Goal: Task Accomplishment & Management: Complete application form

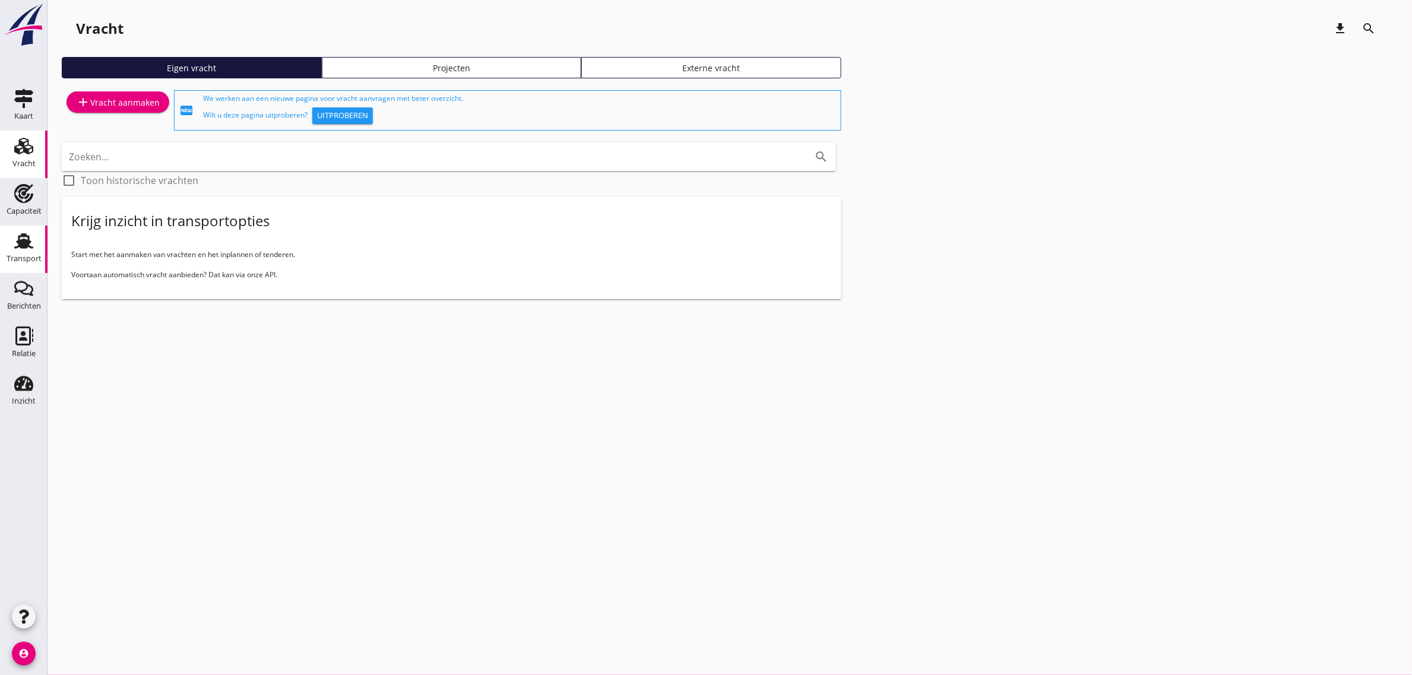
click at [30, 244] on icon "Transport" at bounding box center [23, 241] width 19 height 19
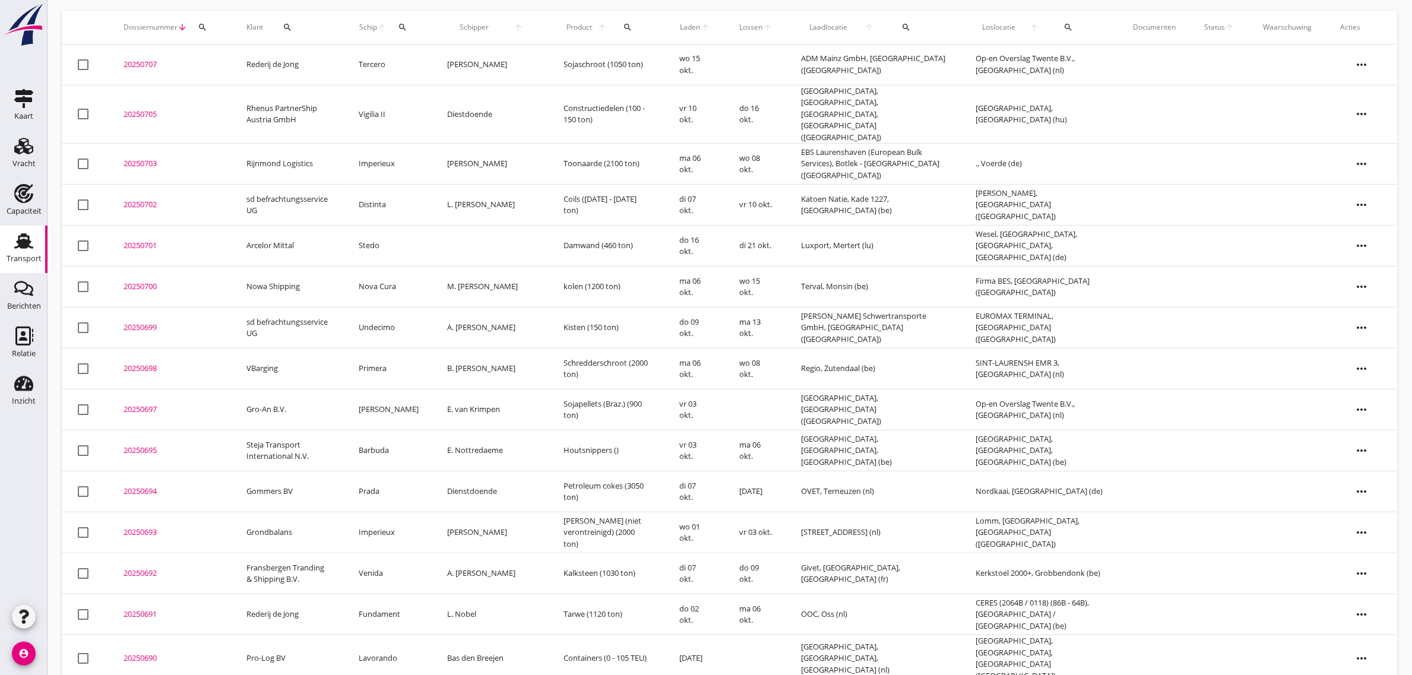
scroll to position [74, 0]
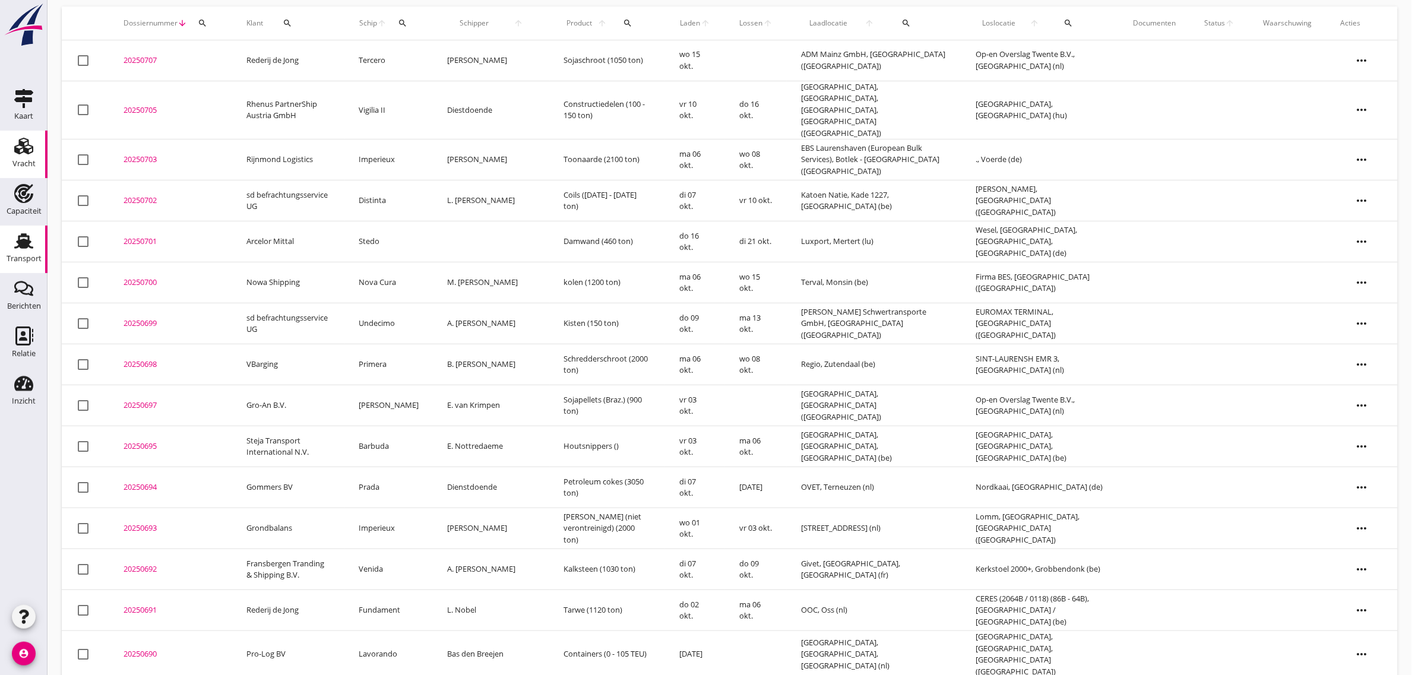
click at [16, 146] on use at bounding box center [23, 146] width 19 height 17
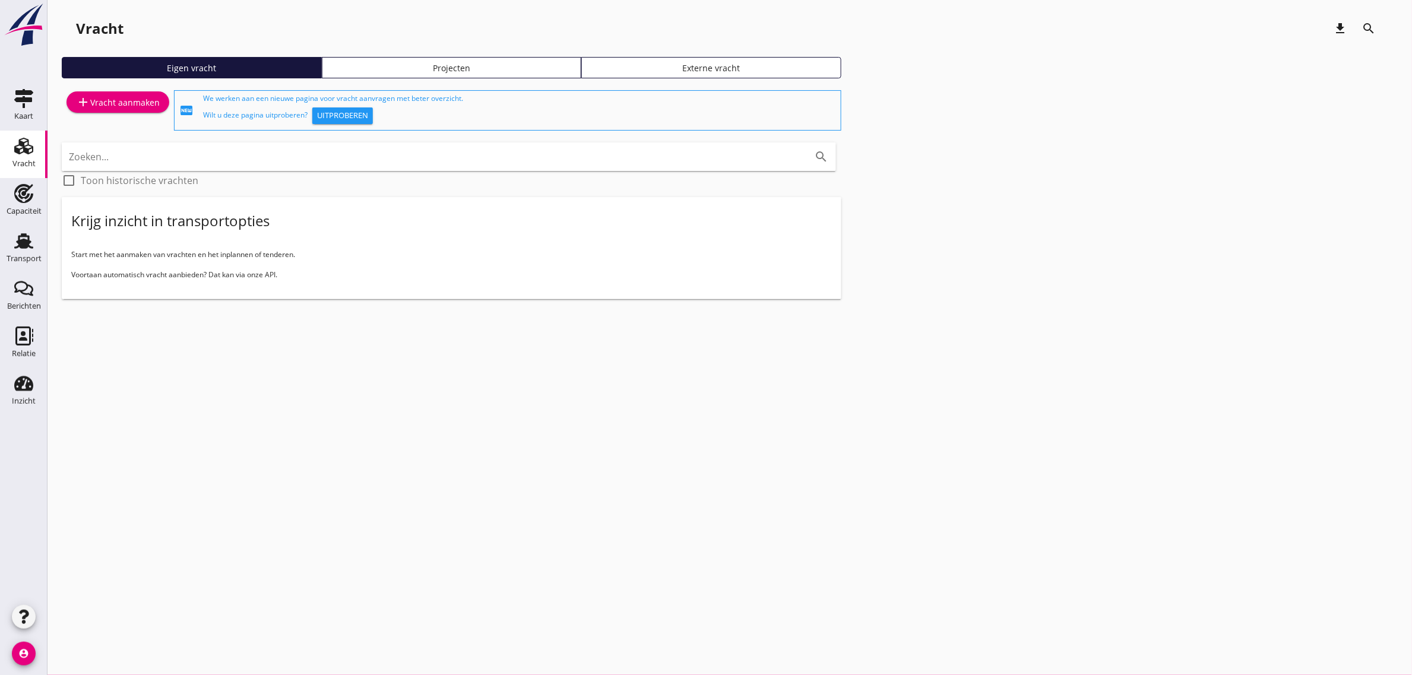
click at [123, 95] on div "add Vracht aanmaken" at bounding box center [118, 102] width 84 height 14
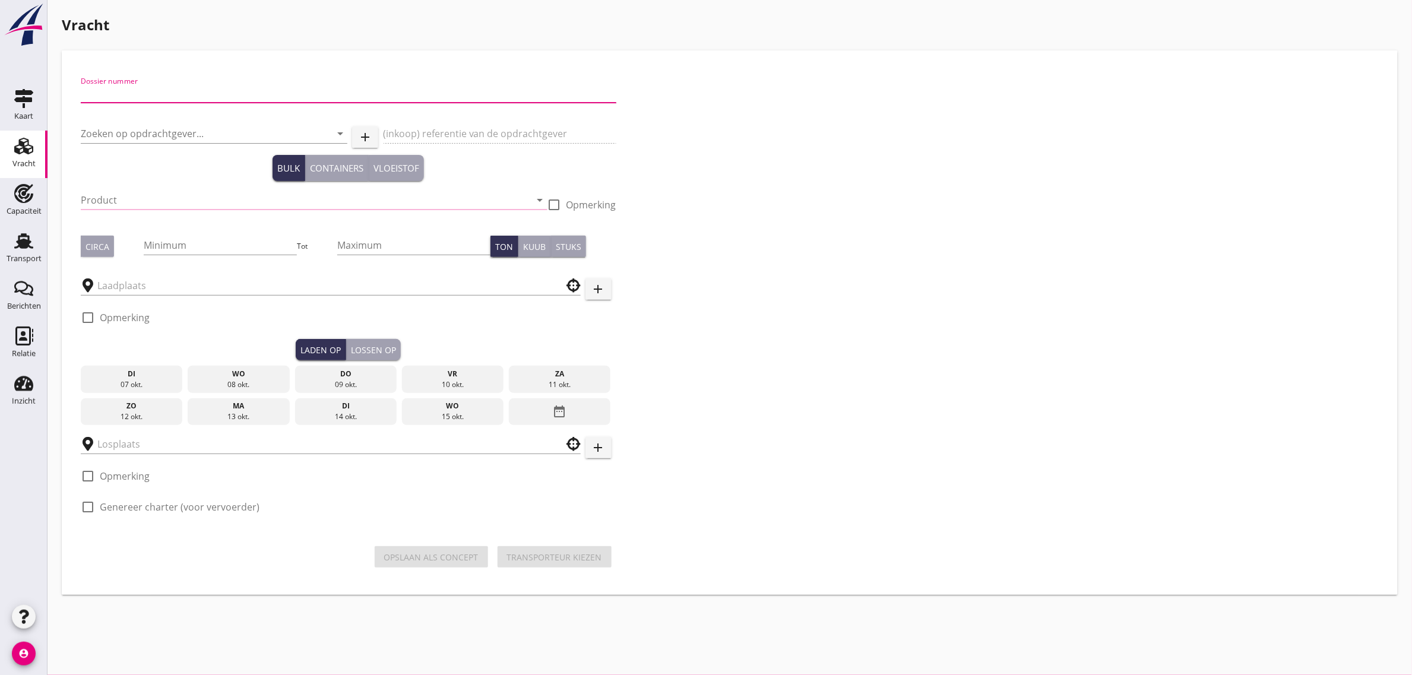
click at [166, 90] on input "Dossier nummer" at bounding box center [349, 93] width 536 height 19
type input "20250696"
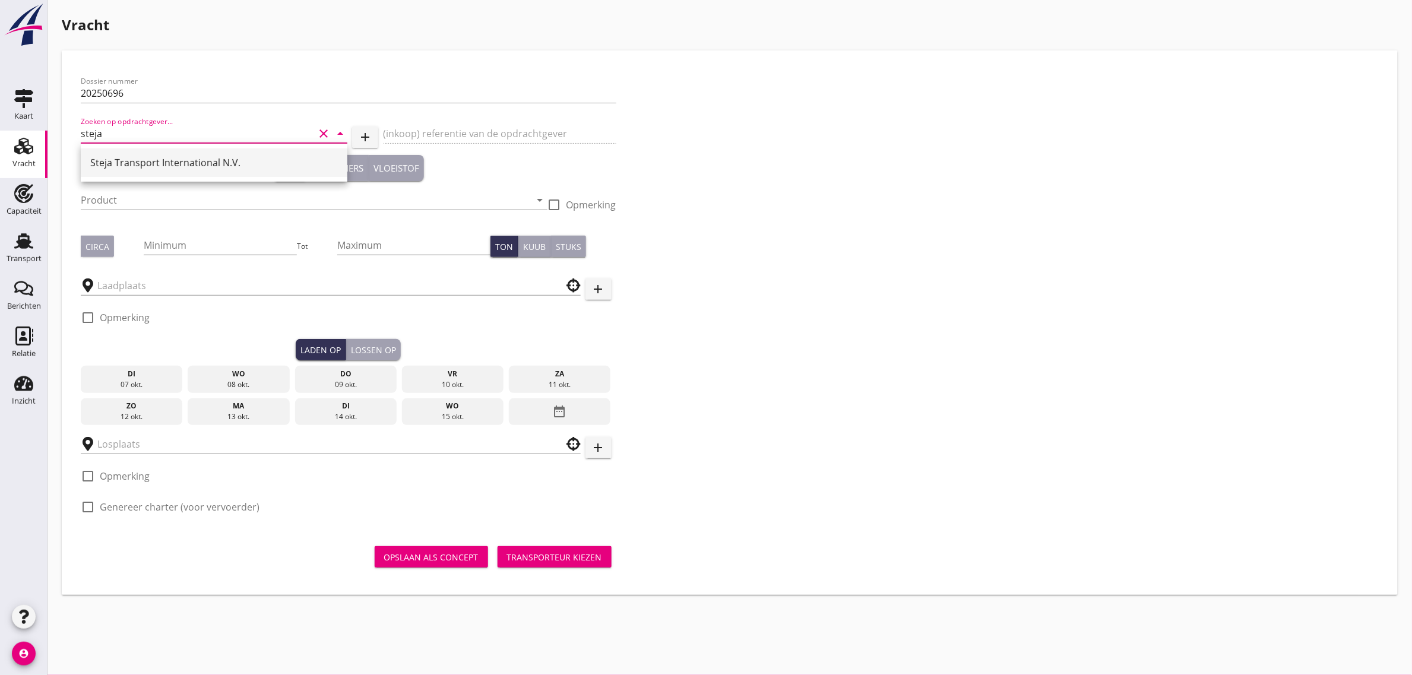
click at [119, 173] on div "Steja Transport International N.V." at bounding box center [214, 162] width 248 height 29
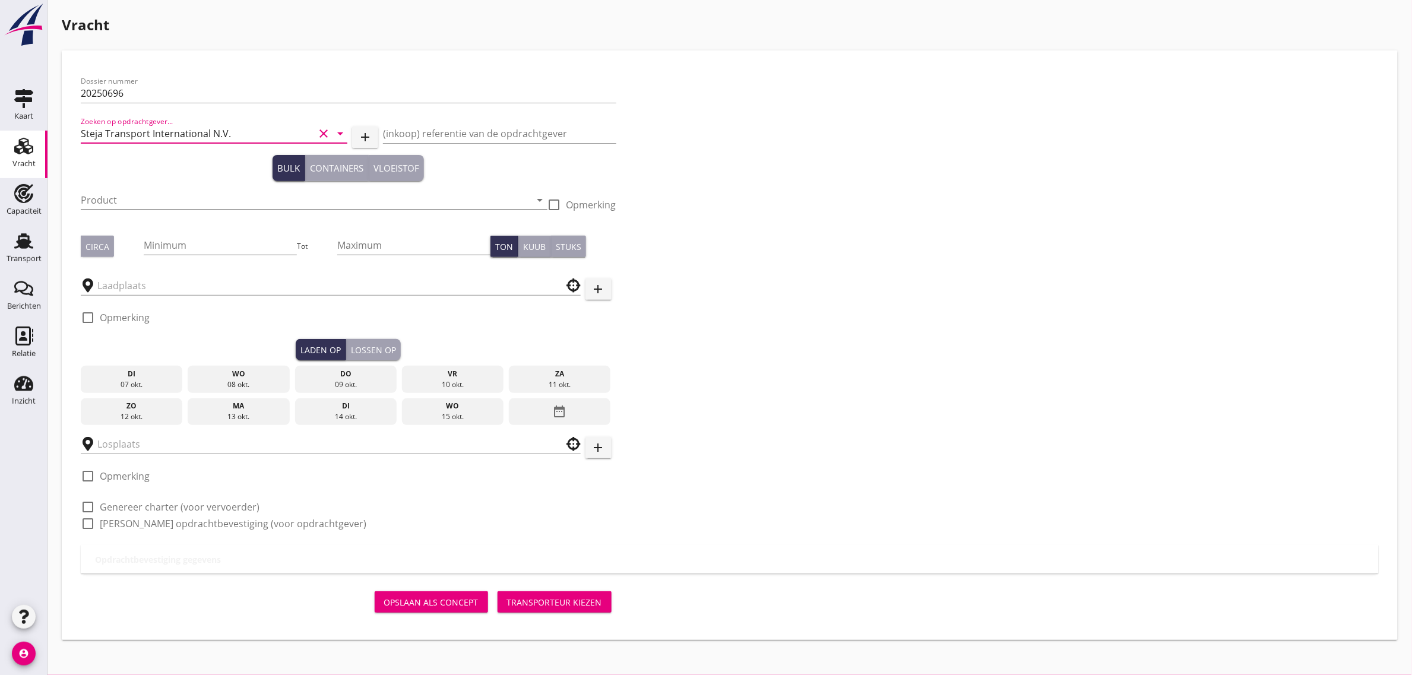
type input "Steja Transport International N.V."
click at [104, 195] on input "Product" at bounding box center [306, 200] width 450 height 19
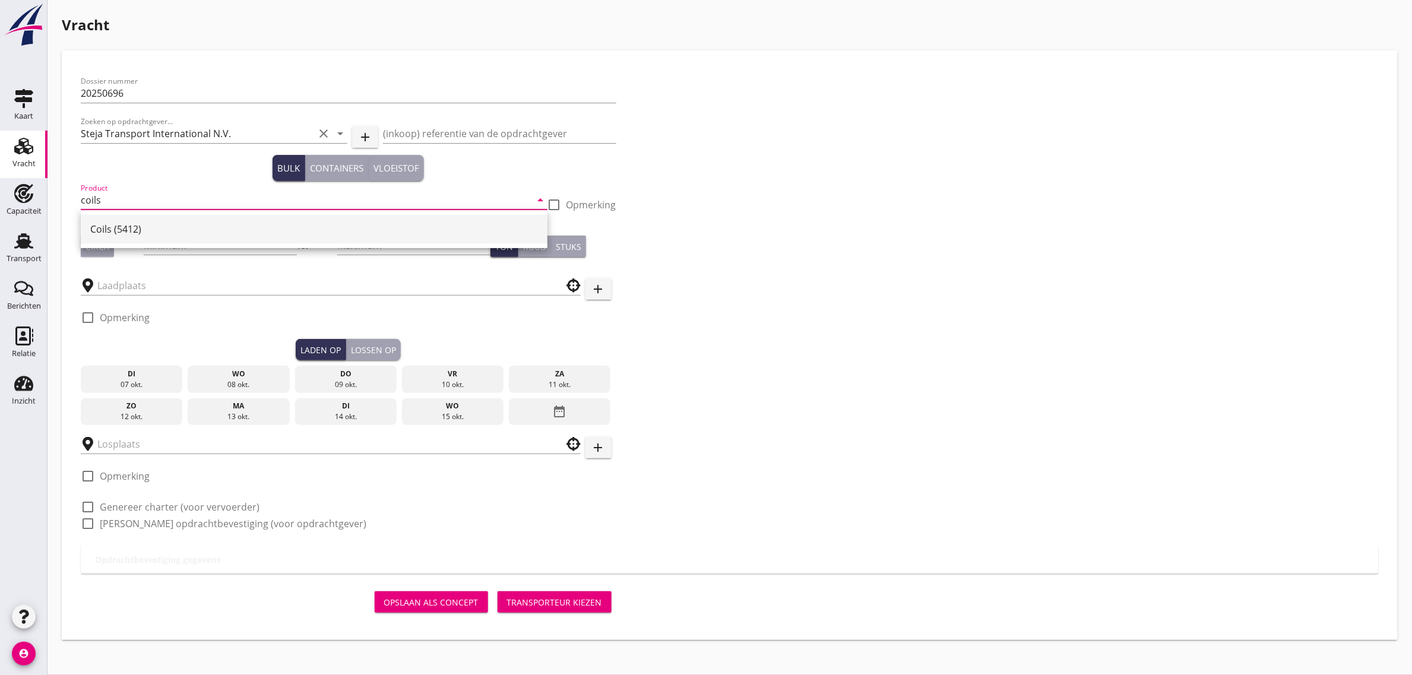
click at [122, 218] on div "Coils (5412)" at bounding box center [314, 229] width 448 height 29
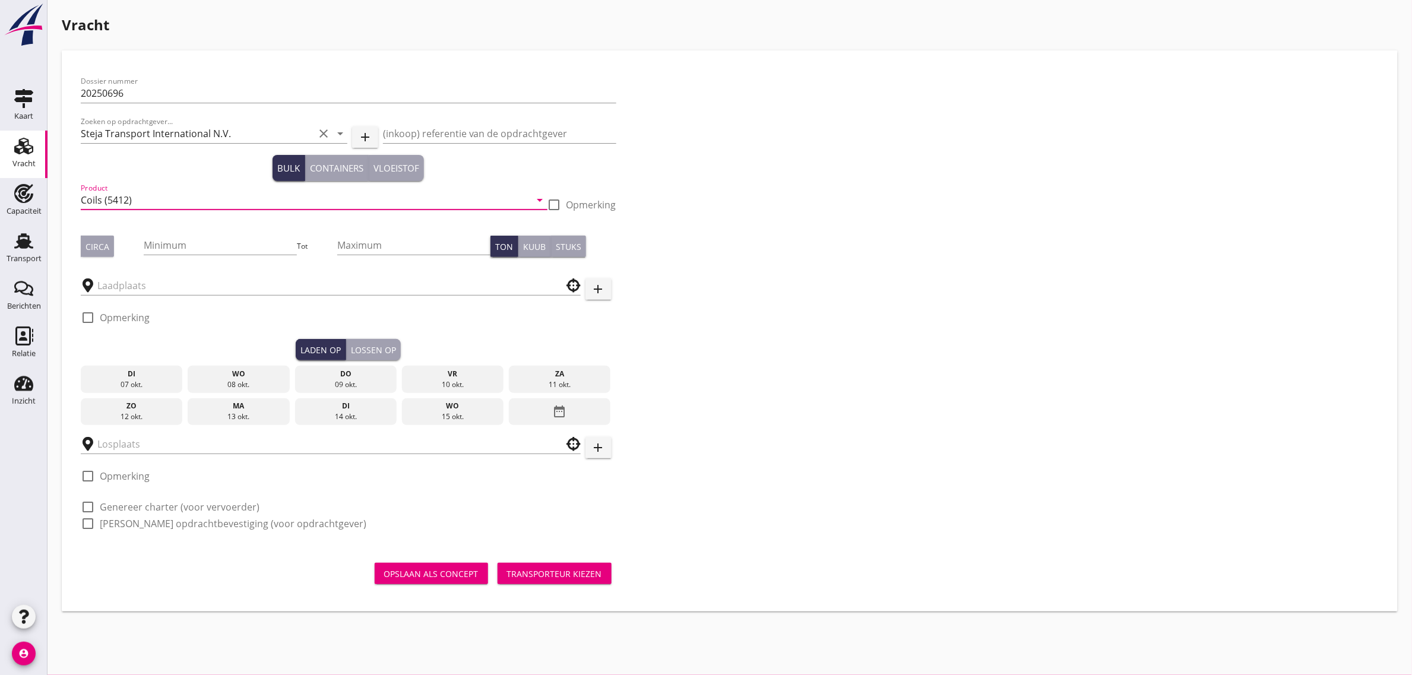
type input "Coils (5412)"
click at [77, 253] on div "Dossier nummer 20250696 [PERSON_NAME] op opdrachtgever... Steja Transport Inter…" at bounding box center [348, 307] width 545 height 476
click at [131, 245] on div "Circa" at bounding box center [112, 246] width 63 height 21
click at [89, 248] on div "Circa" at bounding box center [98, 246] width 24 height 12
click at [200, 254] on div "Minimum" at bounding box center [220, 245] width 153 height 19
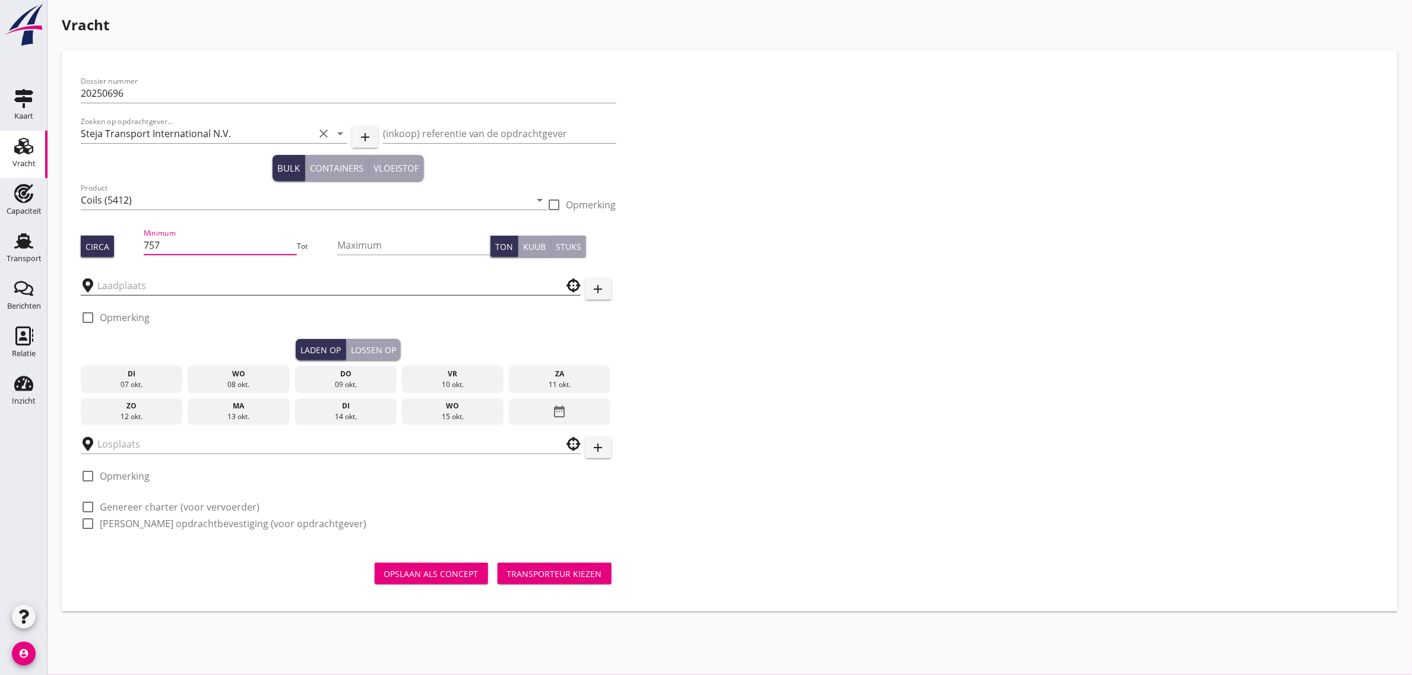
type input "757"
click at [150, 279] on input "text" at bounding box center [322, 285] width 450 height 19
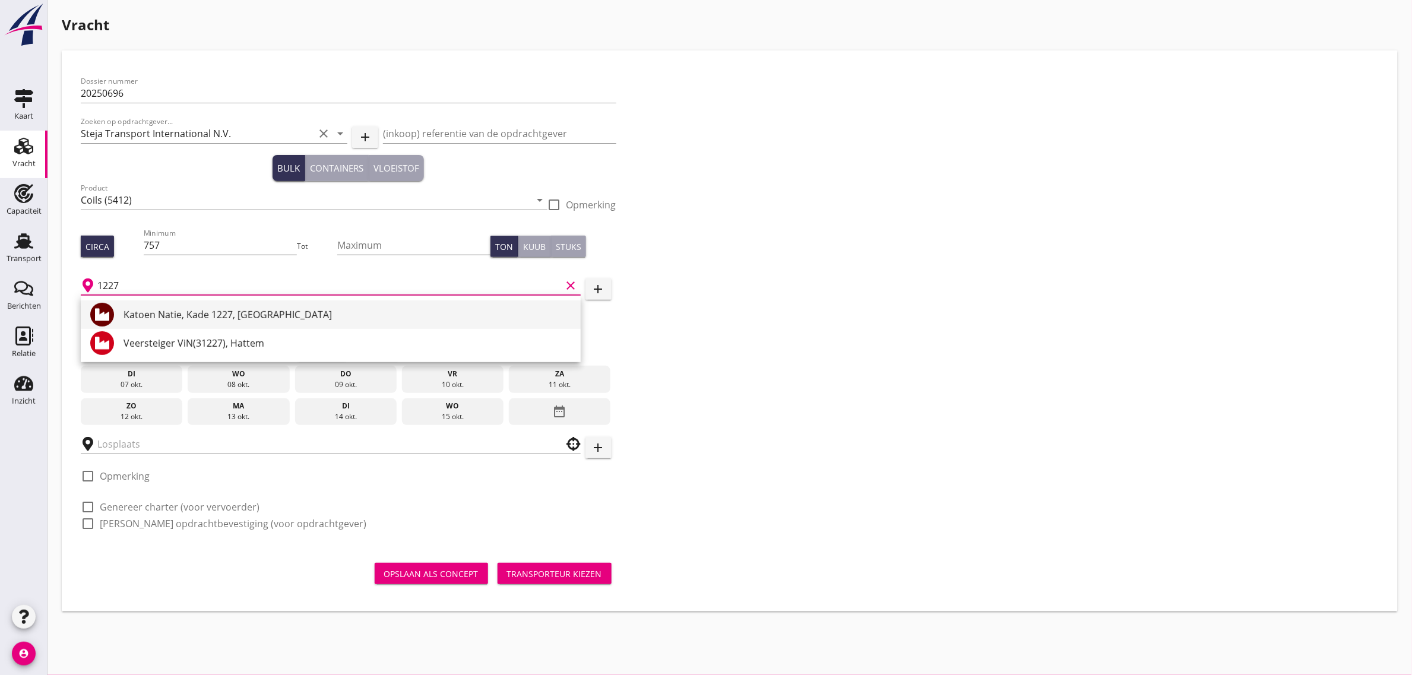
click at [156, 313] on div "Katoen Natie, Kade 1227, [GEOGRAPHIC_DATA]" at bounding box center [348, 315] width 448 height 14
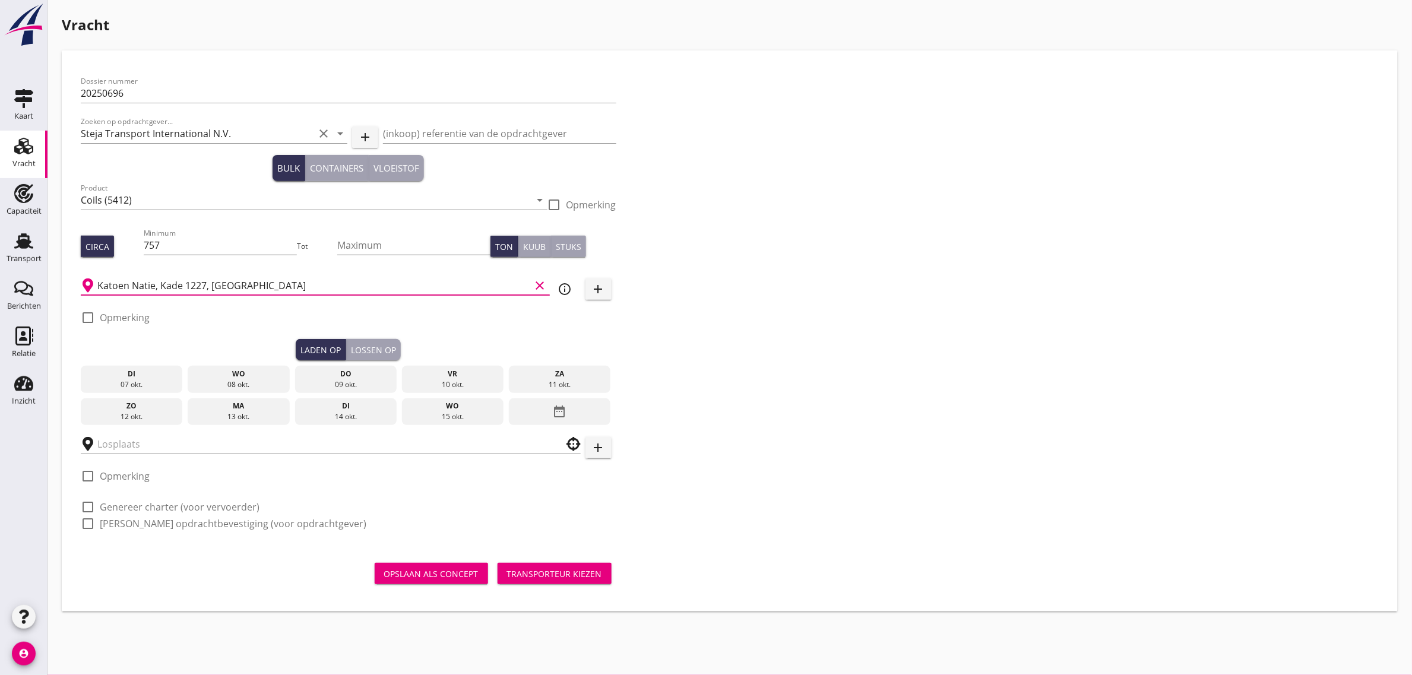
type input "Katoen Natie, Kade 1227, [GEOGRAPHIC_DATA]"
click at [132, 369] on div "di" at bounding box center [132, 374] width 96 height 11
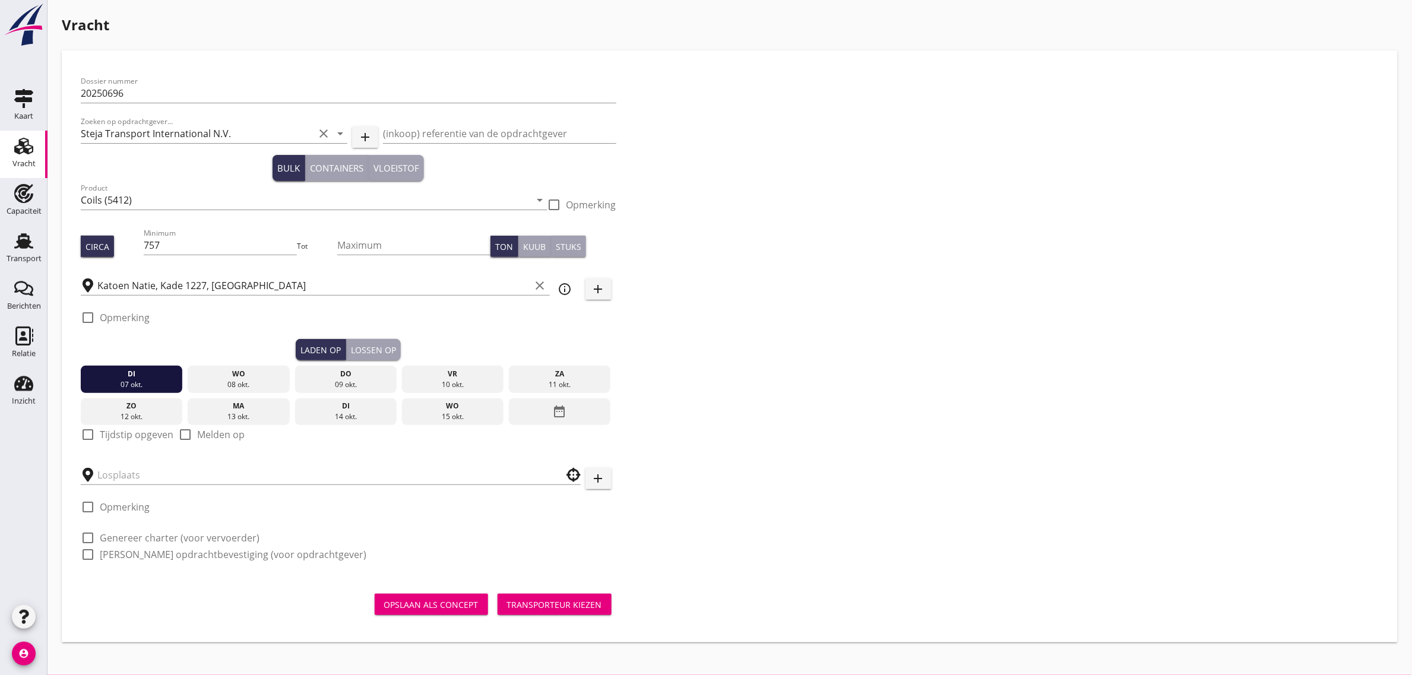
click at [144, 438] on label "Tijdstip opgeven" at bounding box center [137, 435] width 74 height 12
checkbox input "true"
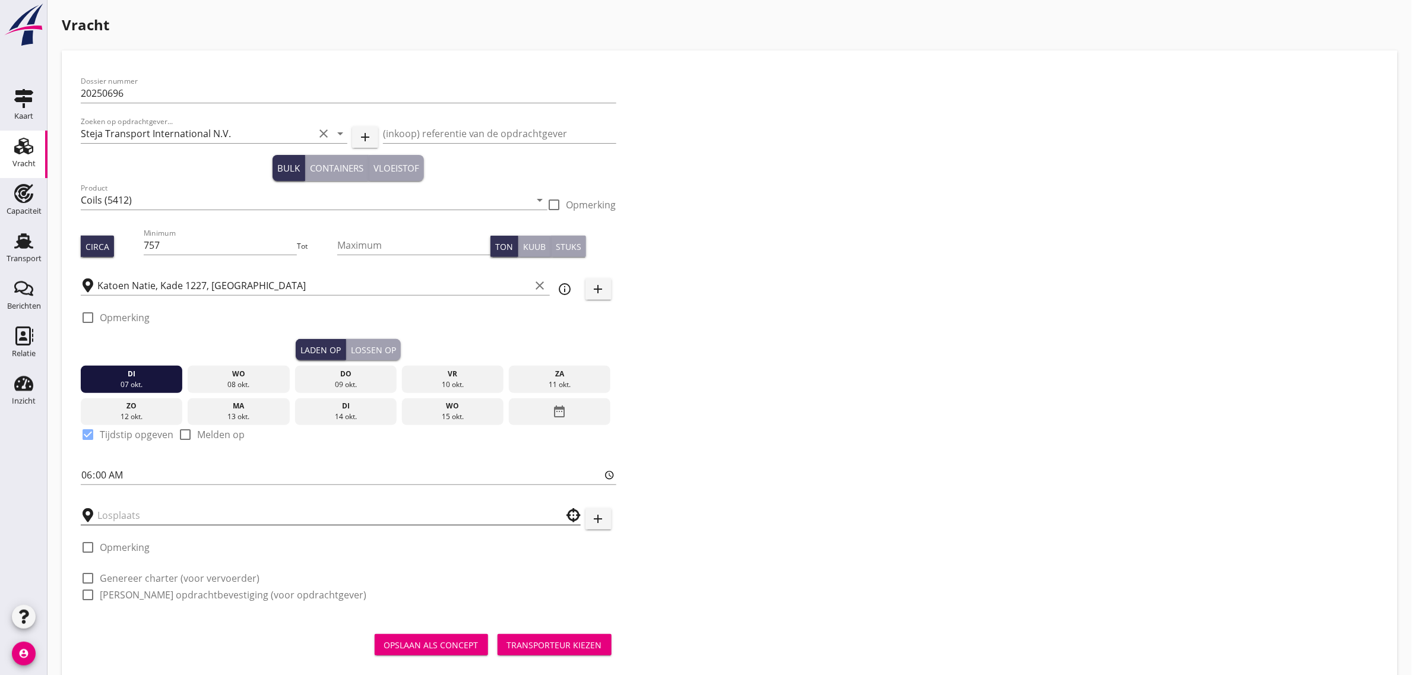
click at [128, 524] on div at bounding box center [331, 515] width 500 height 19
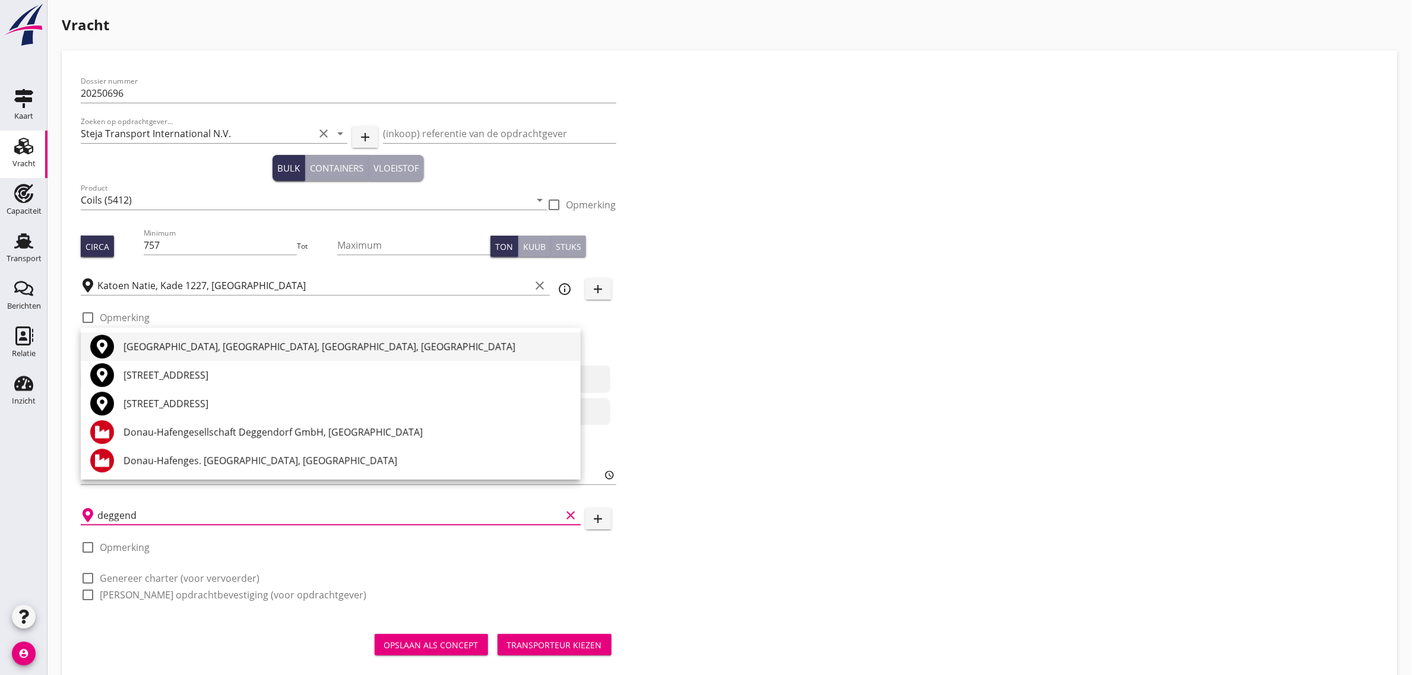
click at [197, 349] on div "[GEOGRAPHIC_DATA], [GEOGRAPHIC_DATA], [GEOGRAPHIC_DATA], [GEOGRAPHIC_DATA]" at bounding box center [348, 347] width 448 height 14
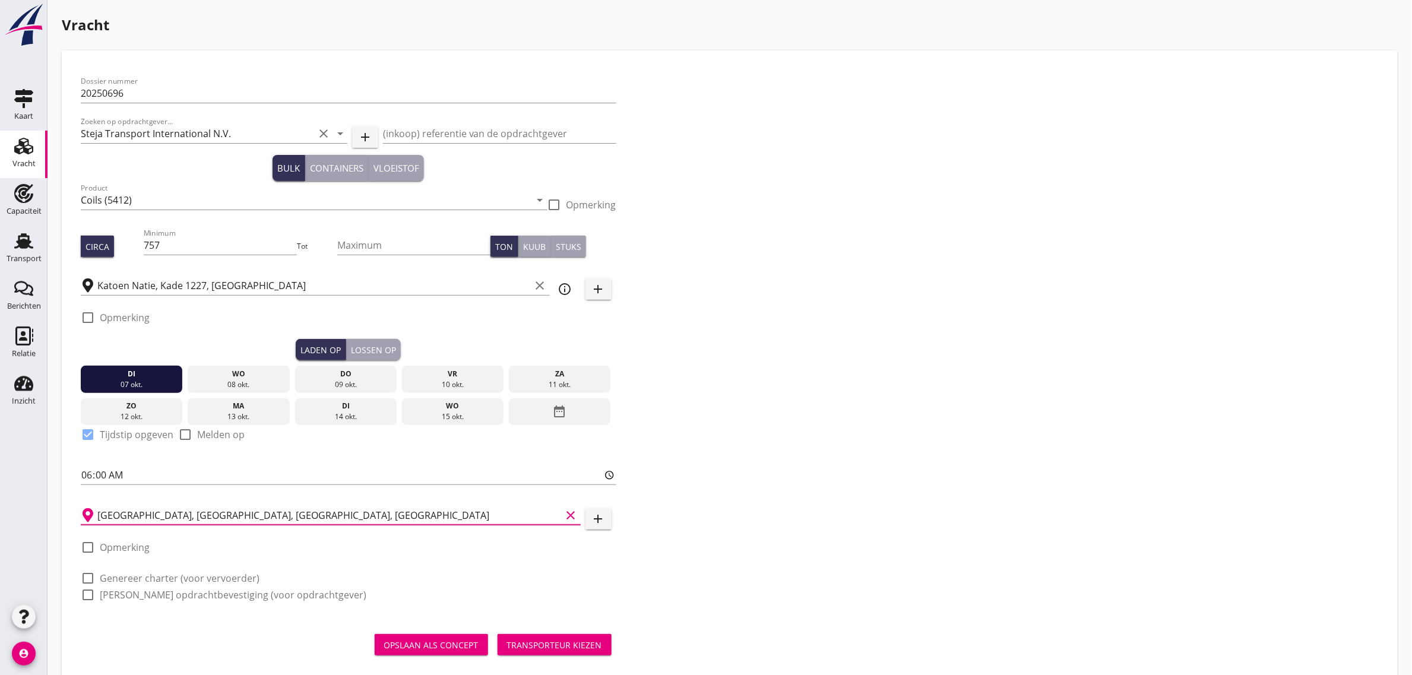
type input "[GEOGRAPHIC_DATA], [GEOGRAPHIC_DATA], [GEOGRAPHIC_DATA], [GEOGRAPHIC_DATA]"
drag, startPoint x: 151, startPoint y: 577, endPoint x: 159, endPoint y: 598, distance: 22.0
click at [154, 580] on label "Genereer charter (voor vervoerder)" at bounding box center [180, 578] width 160 height 12
checkbox input "true"
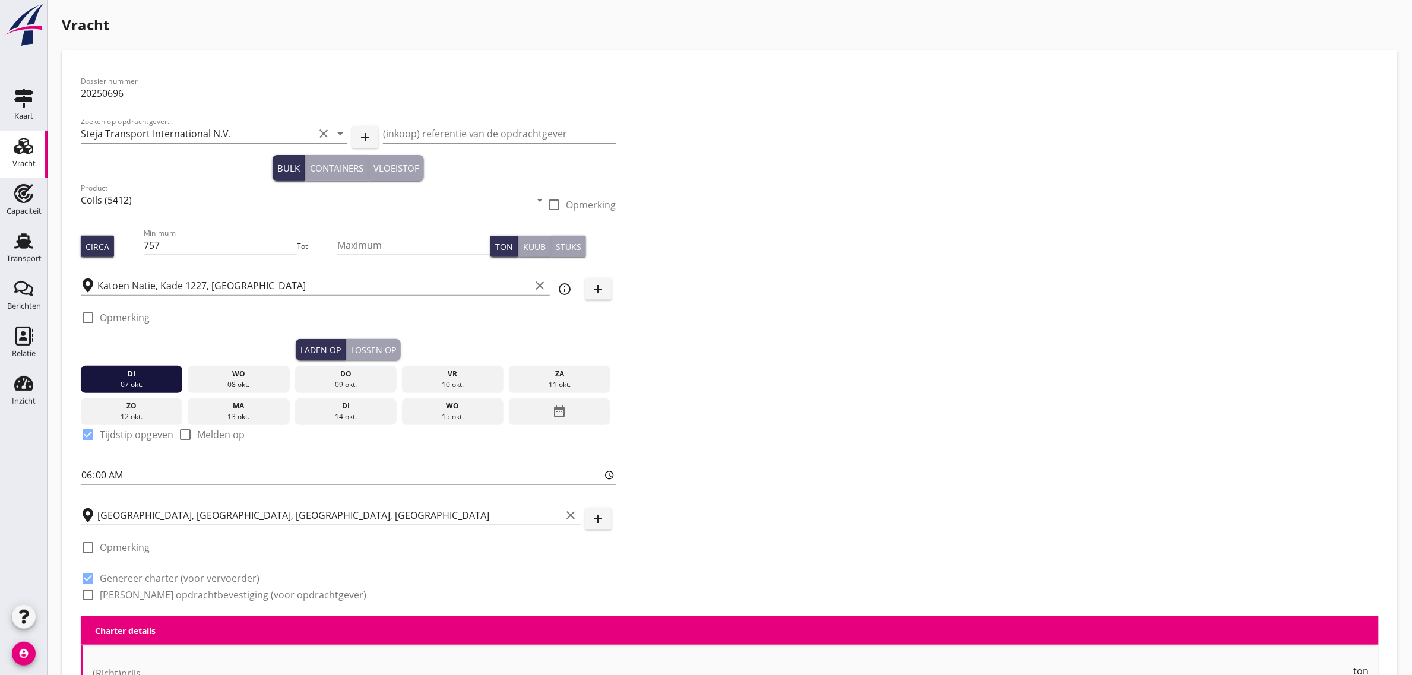
click at [159, 598] on label "[PERSON_NAME] opdrachtbevestiging (voor opdrachtgever)" at bounding box center [233, 595] width 267 height 12
checkbox input "true"
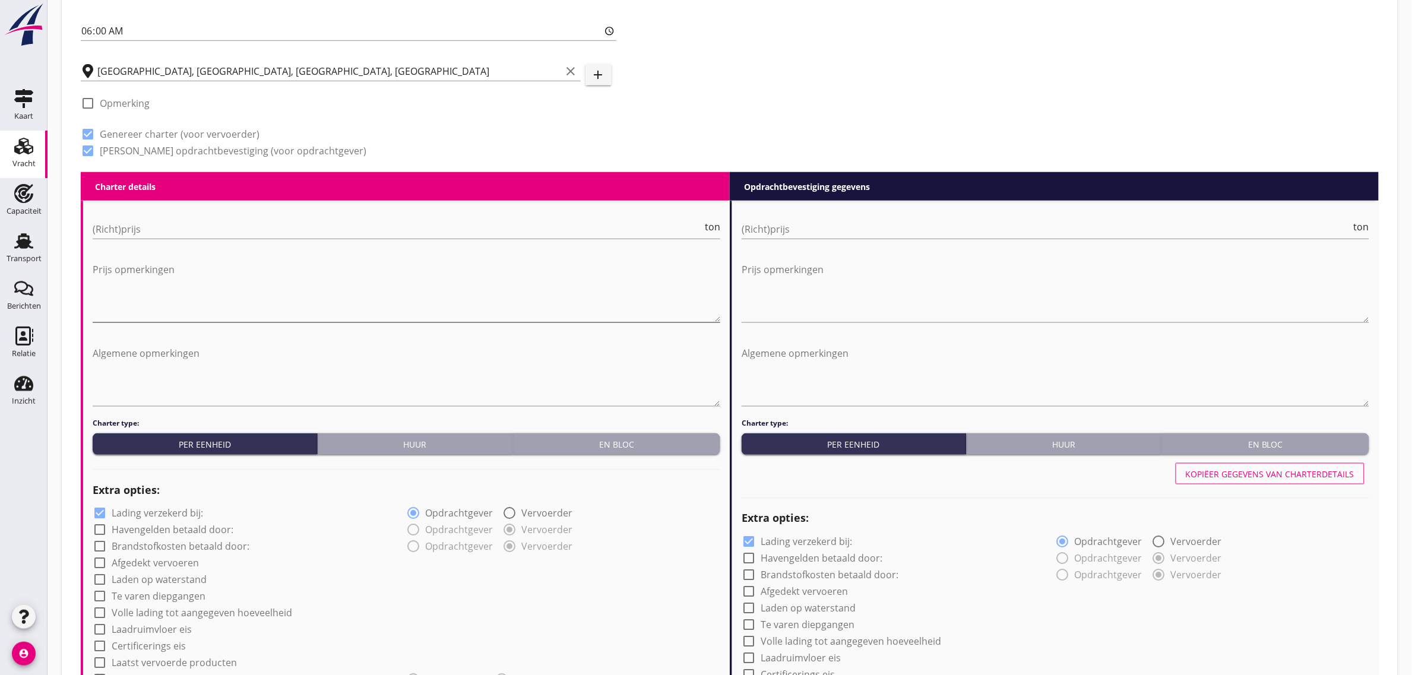
scroll to position [445, 0]
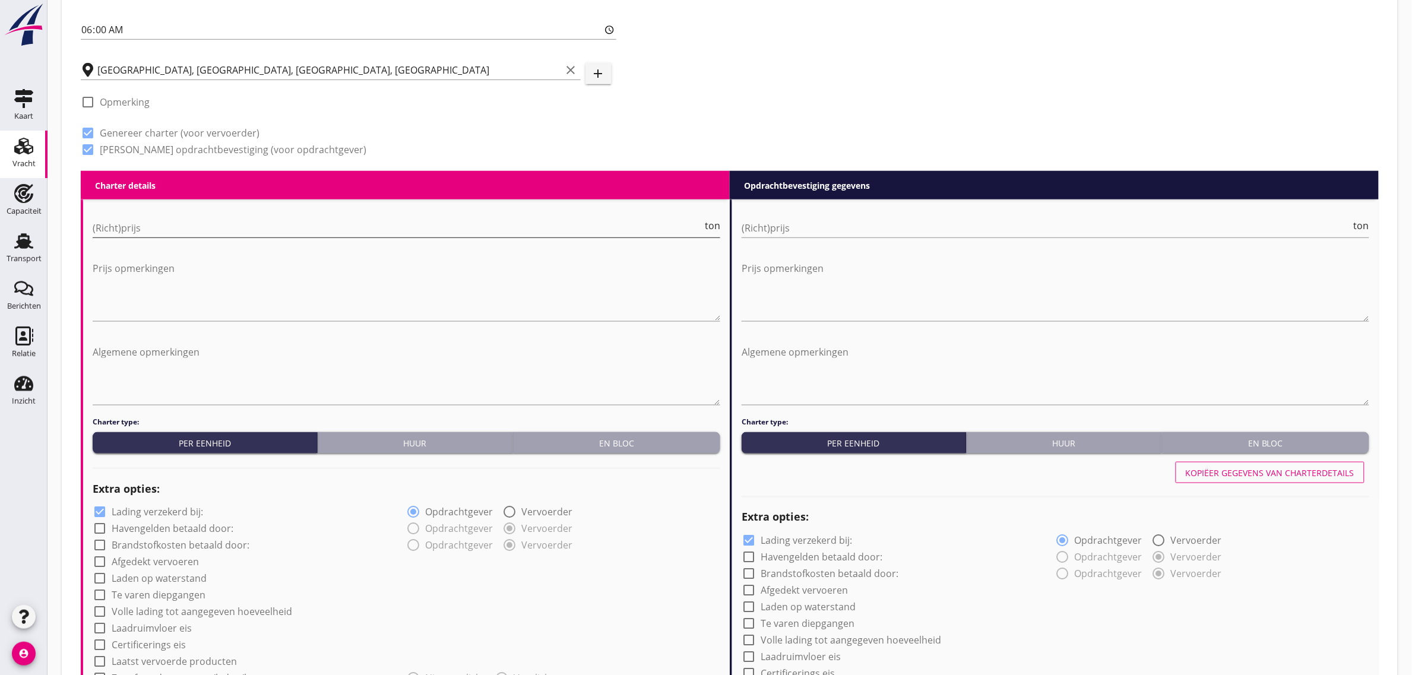
click at [164, 232] on input "(Richt)prijs" at bounding box center [398, 228] width 610 height 19
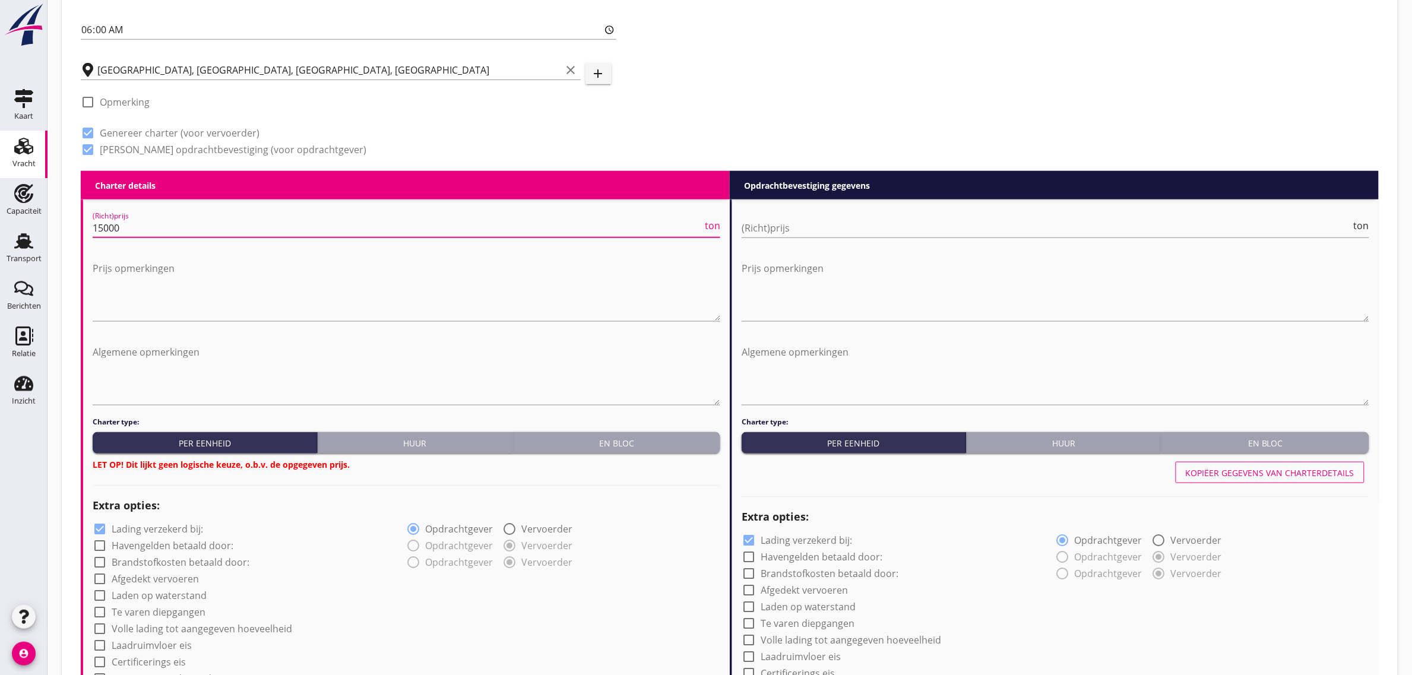
type input "15000"
click at [628, 453] on div "Charter type: Per eenheid Huur En bloc LET OP! Dit lijkt geen logische keuze, o…" at bounding box center [407, 444] width 628 height 54
click at [628, 450] on button "En bloc" at bounding box center [616, 442] width 207 height 21
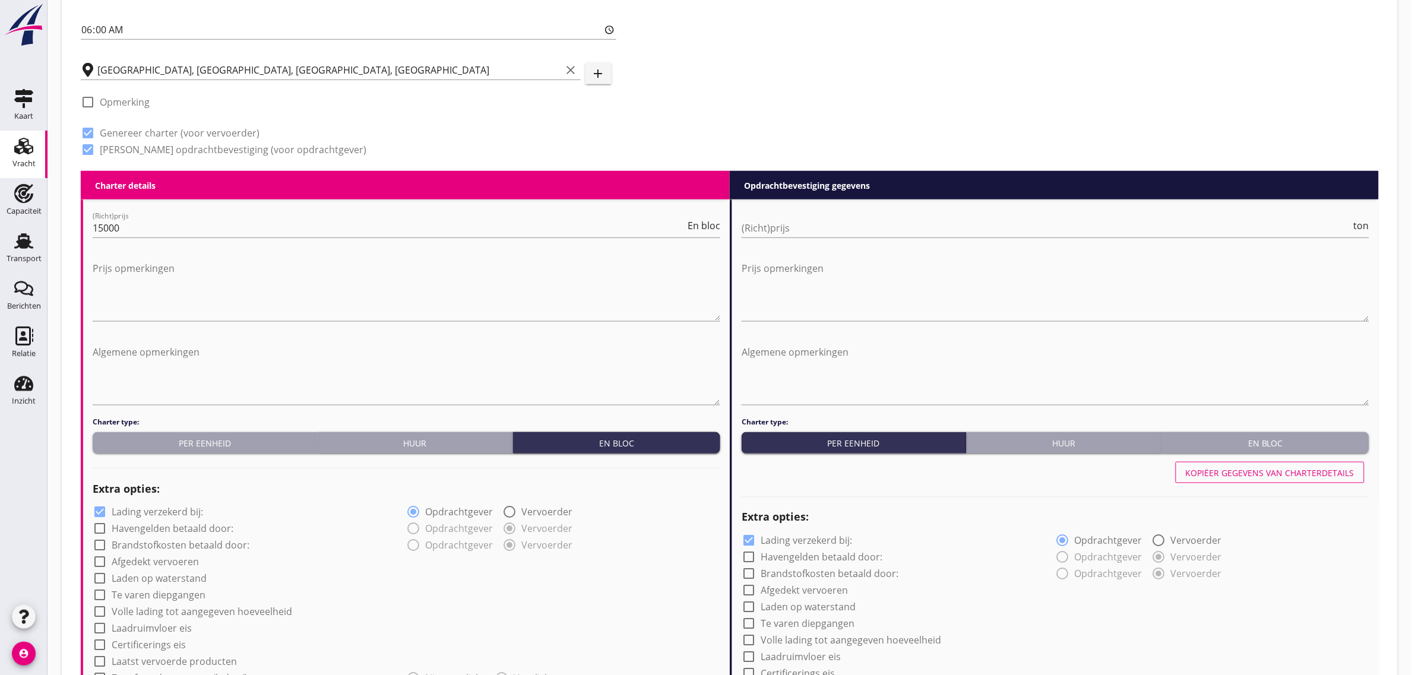
drag, startPoint x: 160, startPoint y: 355, endPoint x: 135, endPoint y: 353, distance: 25.0
click at [160, 355] on textarea "Algemene opmerkingen" at bounding box center [407, 374] width 628 height 62
paste textarea "Vrij lichten Donau: lichten/ wachten op water gaat af van lostijd, (geldend van…"
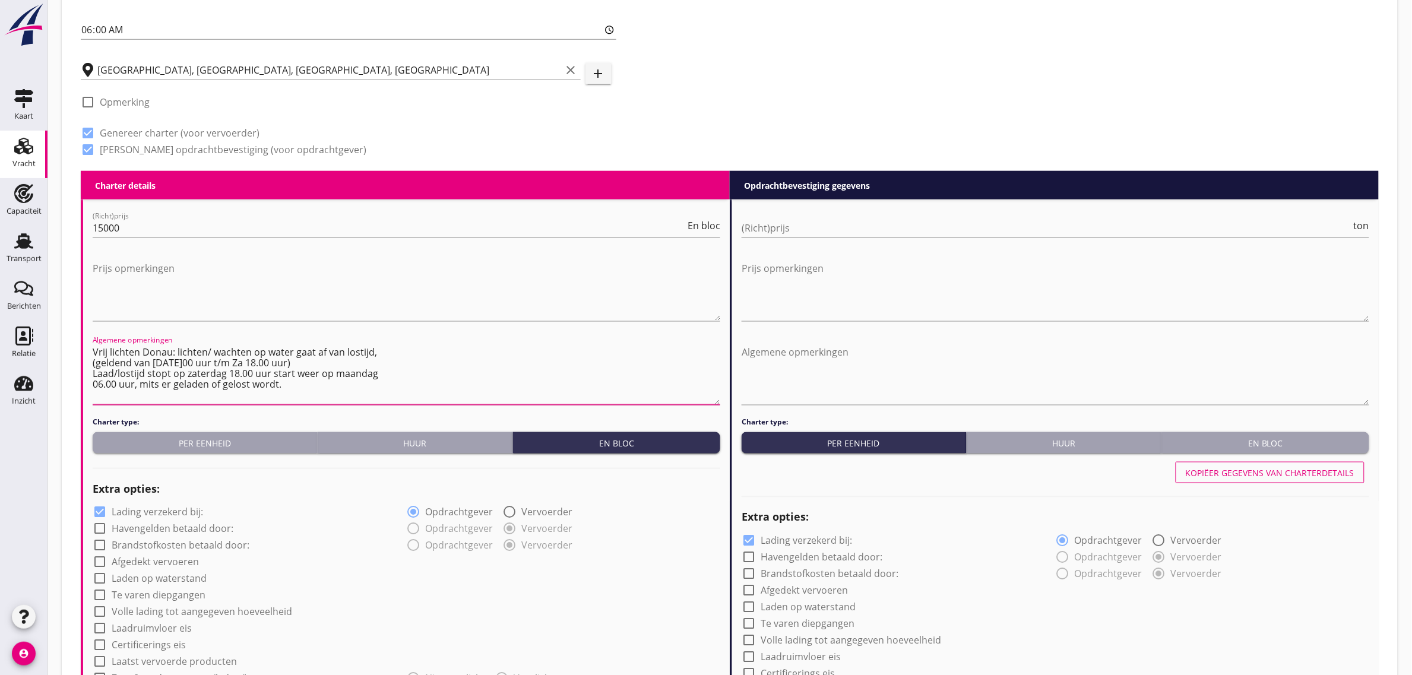
click at [93, 363] on textarea "Vrij lichten Donau: lichten/ wachten op water gaat af van lostijd, (geldend van…" at bounding box center [407, 374] width 628 height 62
click at [93, 369] on textarea "Vrij lichten Donau: lichten/ wachten op water gaat af van lostijd, (geldend van…" at bounding box center [407, 374] width 628 height 62
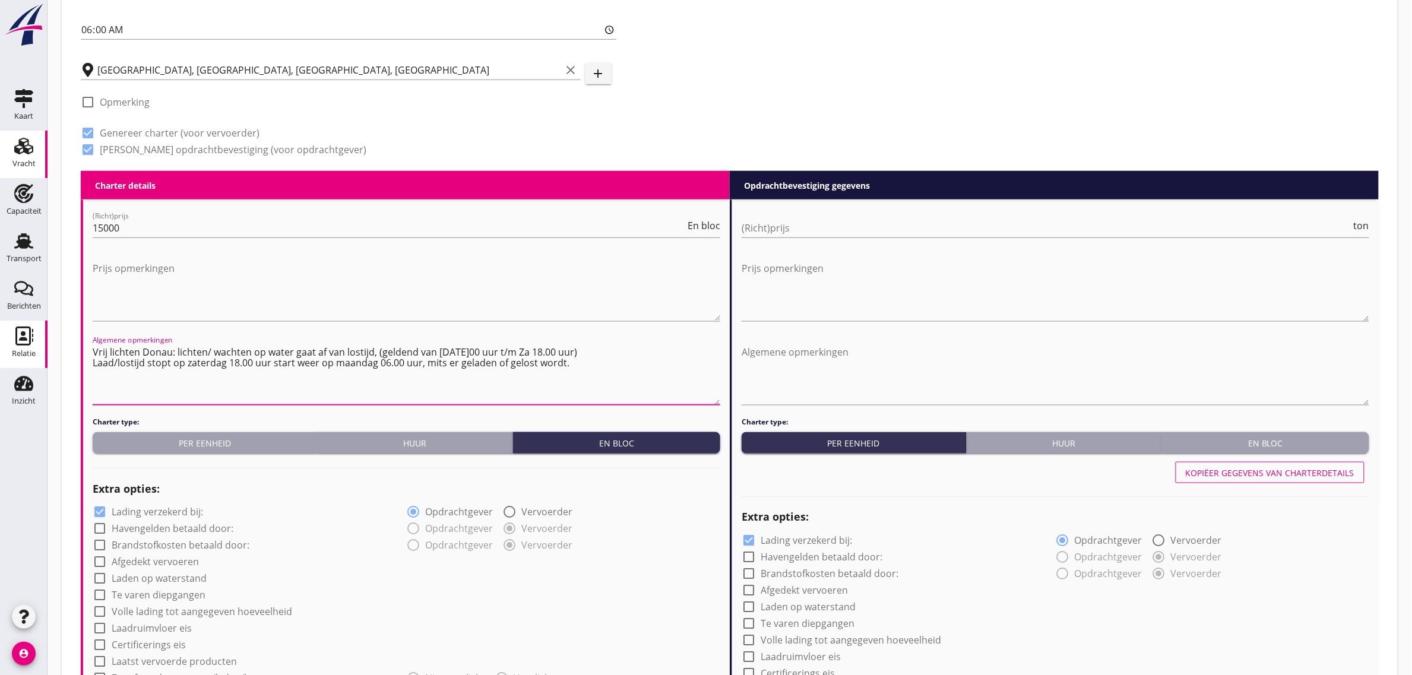
type textarea "Vrij lichten Donau: lichten/ wachten op water gaat af van lostijd, (geldend van…"
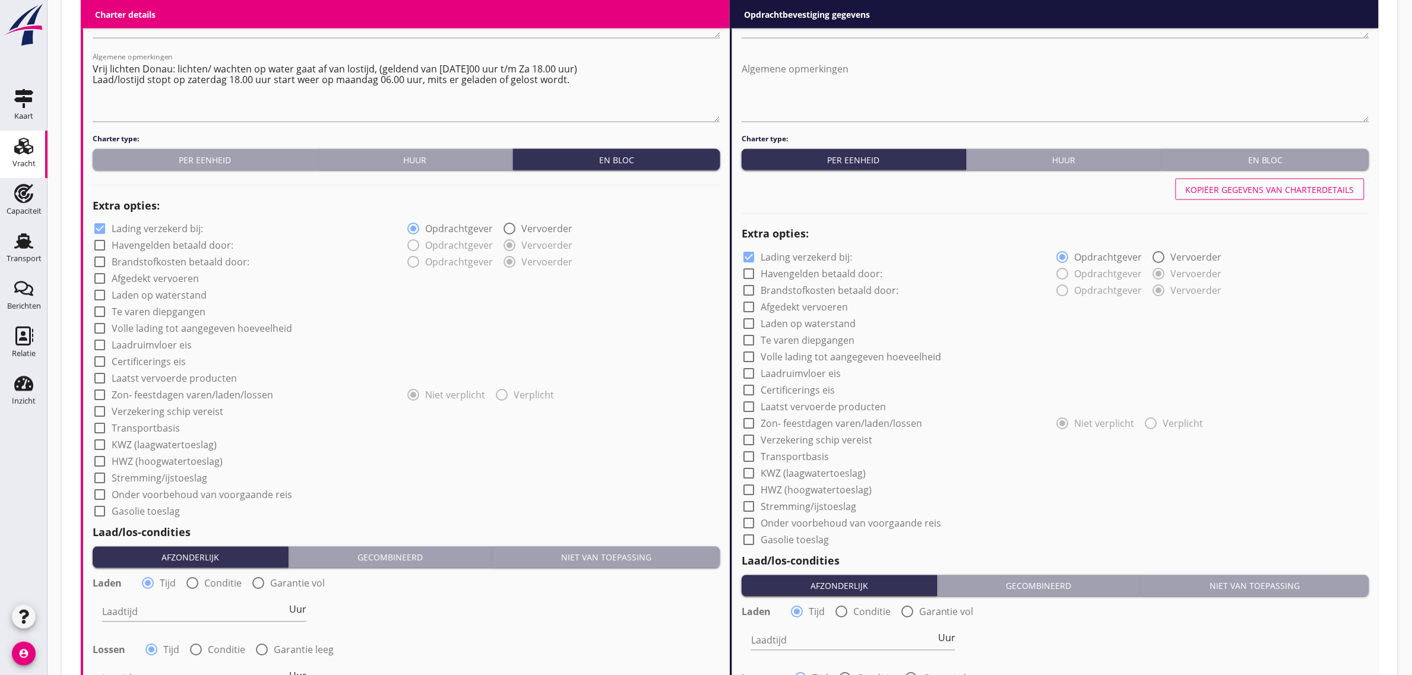
scroll to position [742, 0]
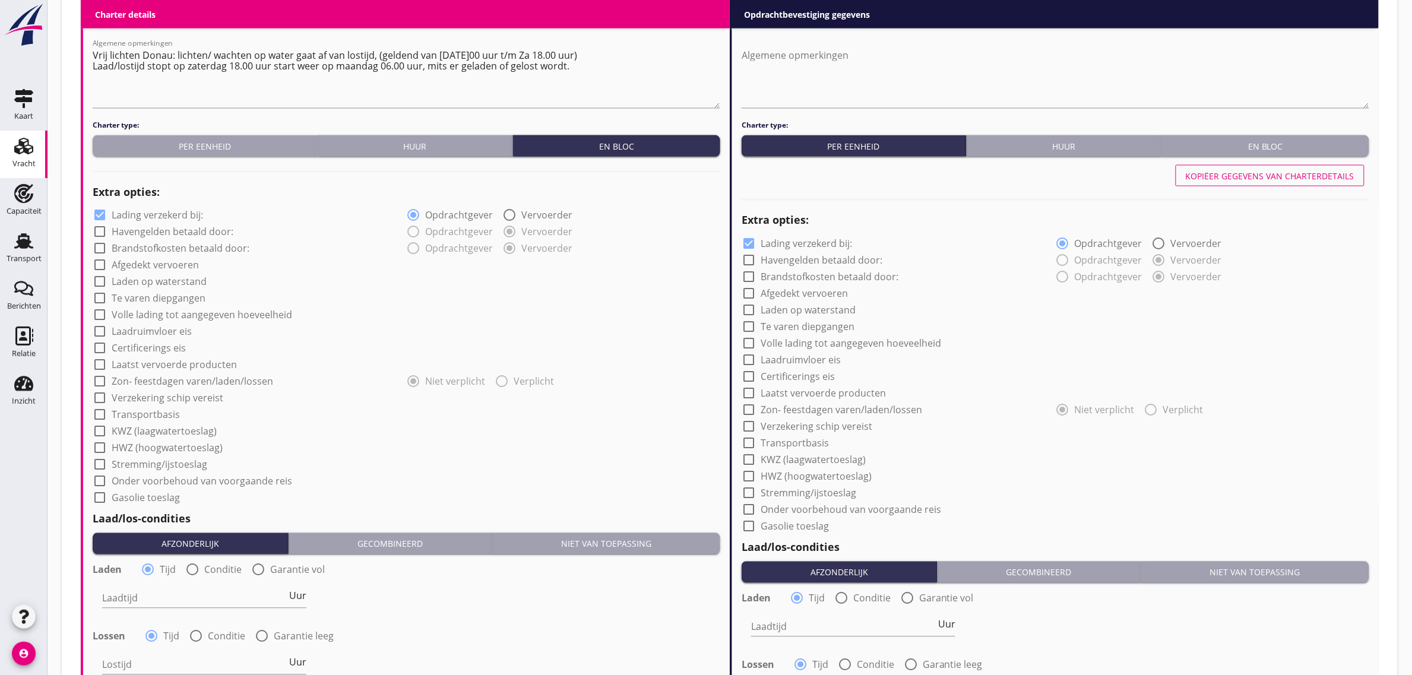
click at [159, 268] on label "Afgedekt vervoeren" at bounding box center [155, 265] width 87 height 12
checkbox input "true"
click at [156, 330] on label "Laadruimvloer eis" at bounding box center [152, 332] width 80 height 12
checkbox input "true"
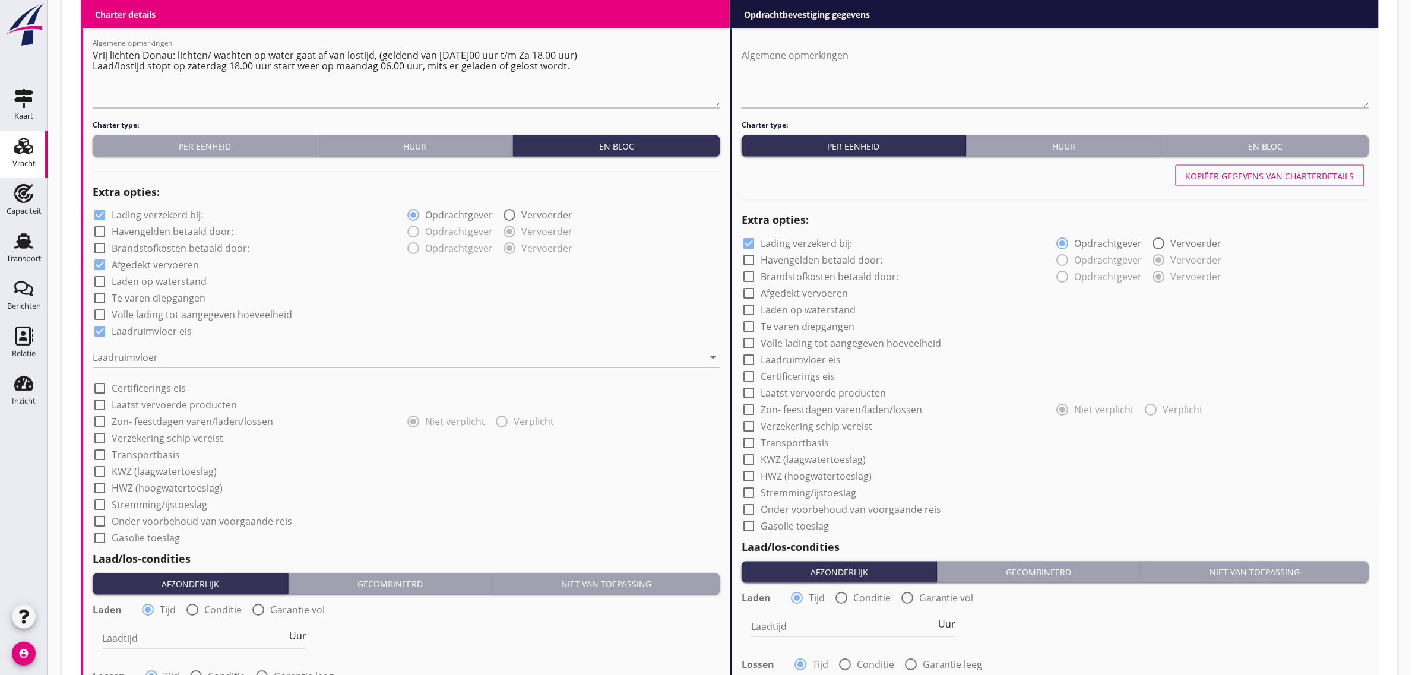
click at [147, 345] on div "Laadruimvloer arrow_drop_down" at bounding box center [407, 360] width 628 height 38
click at [141, 360] on div at bounding box center [398, 358] width 611 height 19
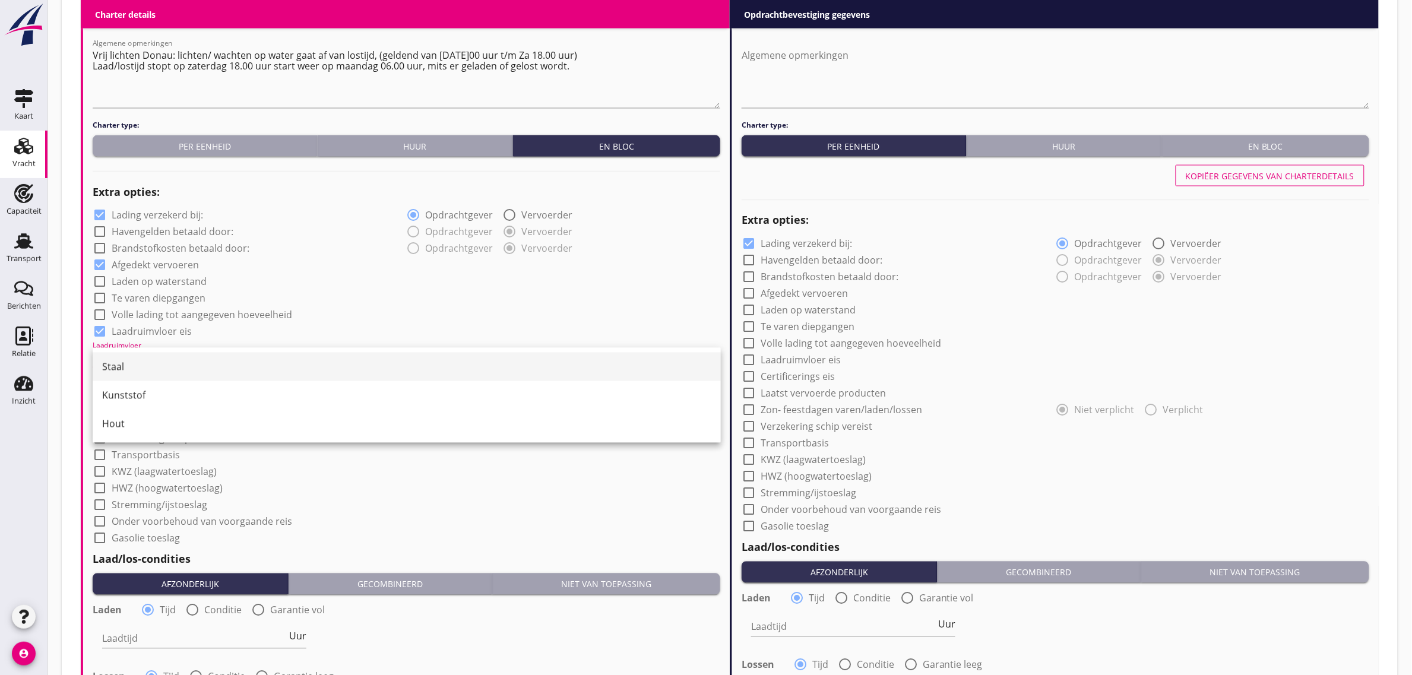
click at [144, 369] on div "Staal" at bounding box center [406, 367] width 609 height 14
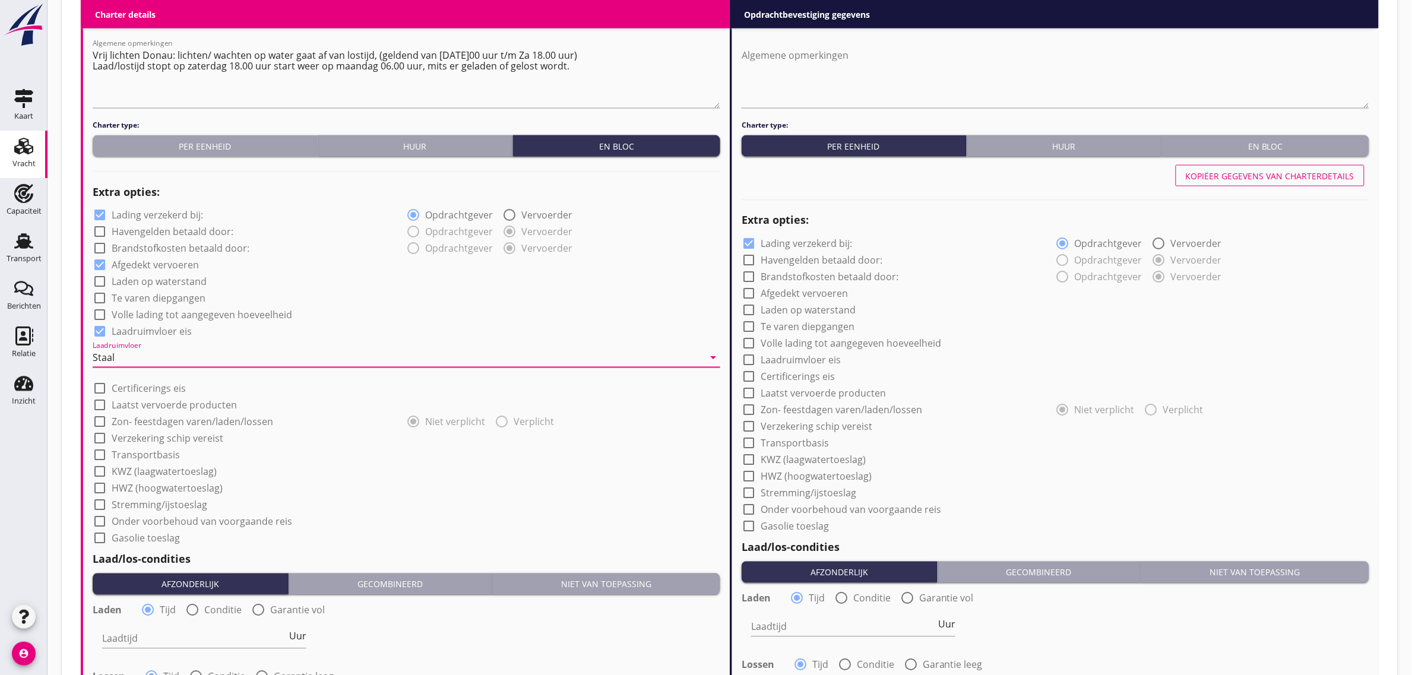
drag, startPoint x: 349, startPoint y: 330, endPoint x: 340, endPoint y: 333, distance: 9.4
click at [350, 330] on div "check_box Laadruimvloer eis" at bounding box center [407, 330] width 628 height 17
click at [144, 450] on label "Transportbasis" at bounding box center [146, 456] width 68 height 12
checkbox input "true"
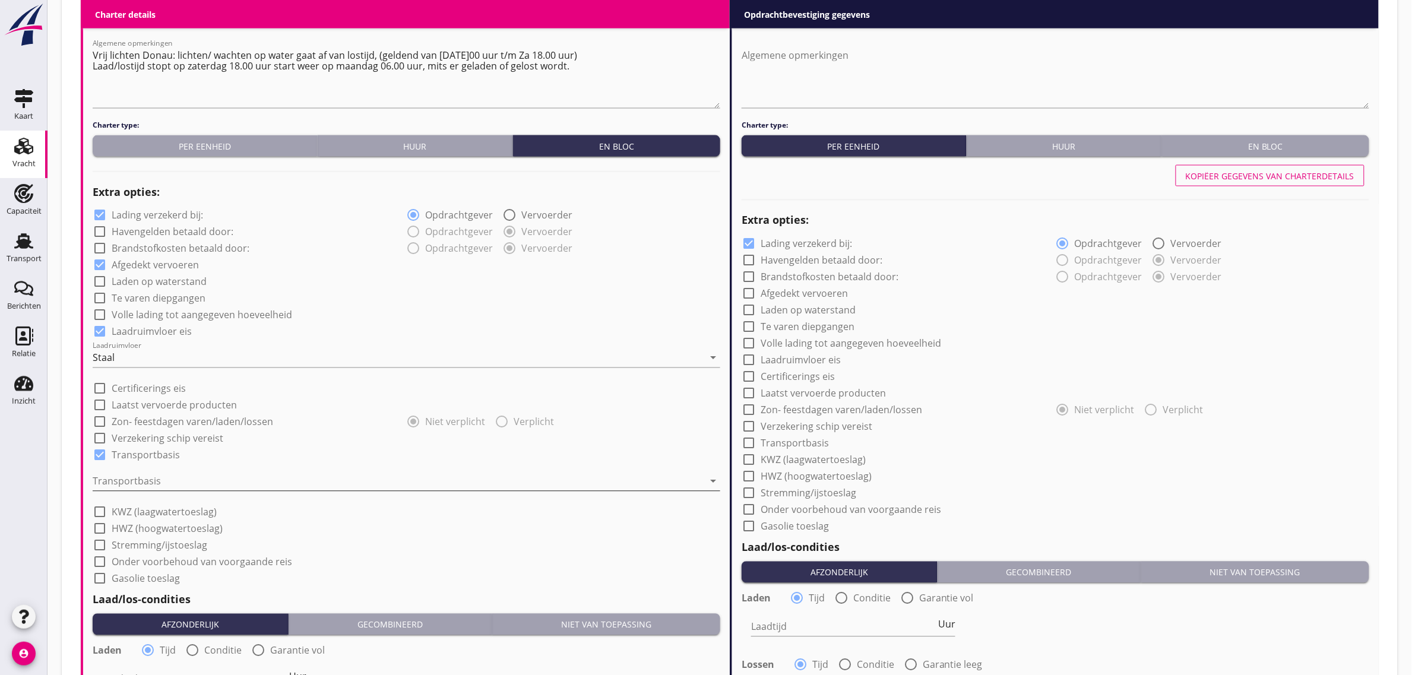
click at [123, 476] on div at bounding box center [398, 481] width 611 height 19
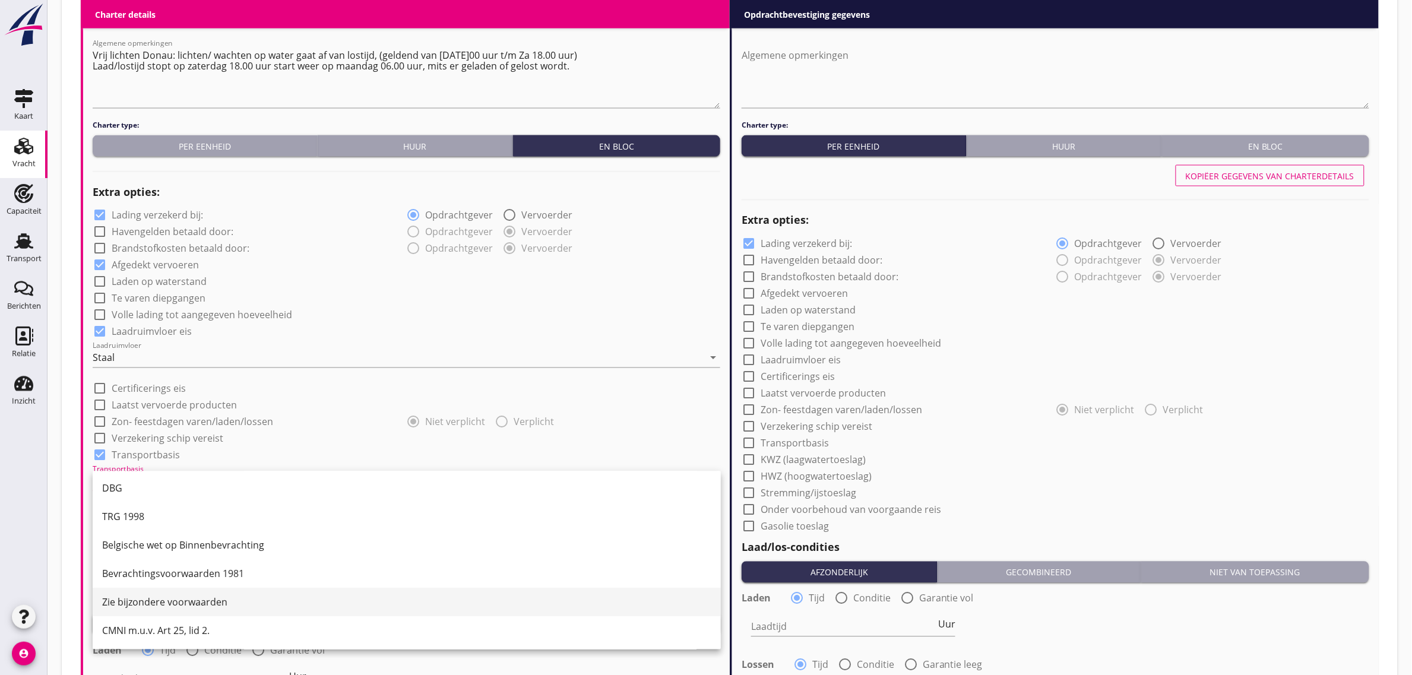
scroll to position [31, 0]
click at [170, 631] on div "CMNI m.u.v. Art 25, lid 2." at bounding box center [406, 630] width 609 height 14
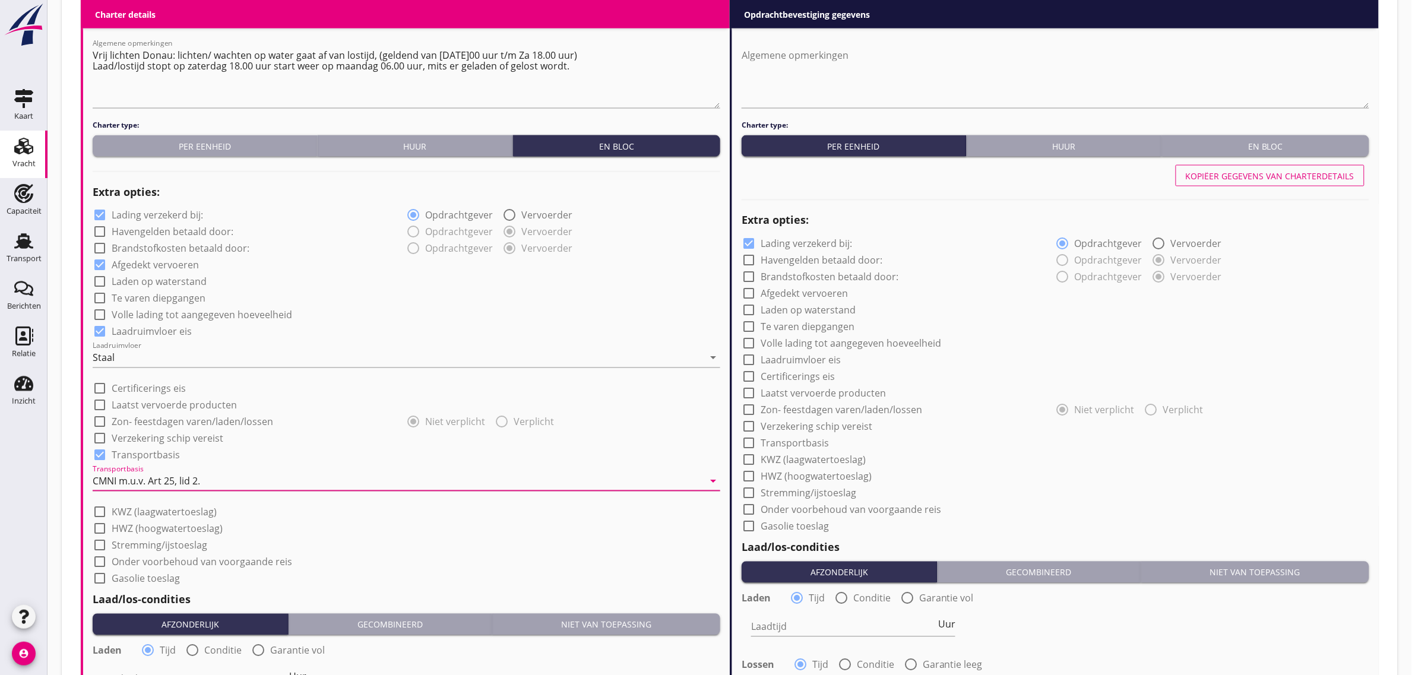
click at [429, 315] on div "check_box_outline_blank Volle lading tot aangegeven hoeveelheid" at bounding box center [407, 314] width 628 height 17
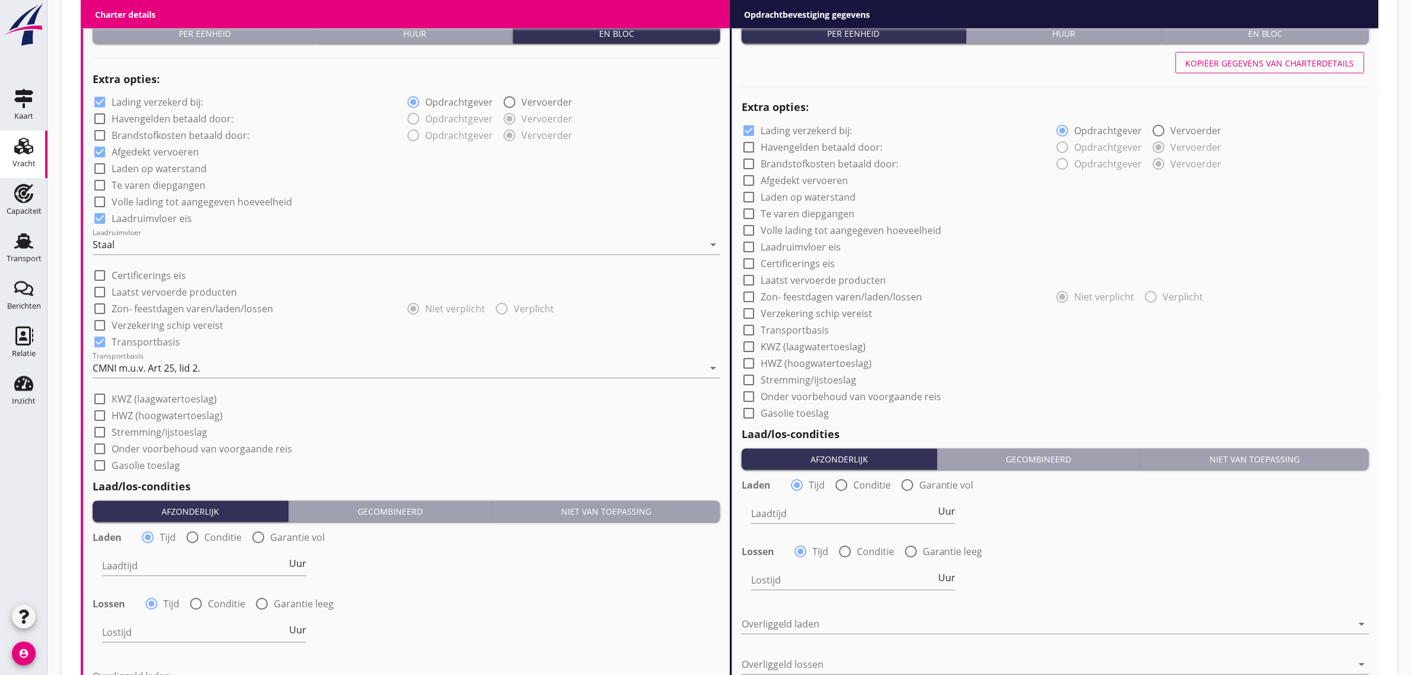
scroll to position [891, 0]
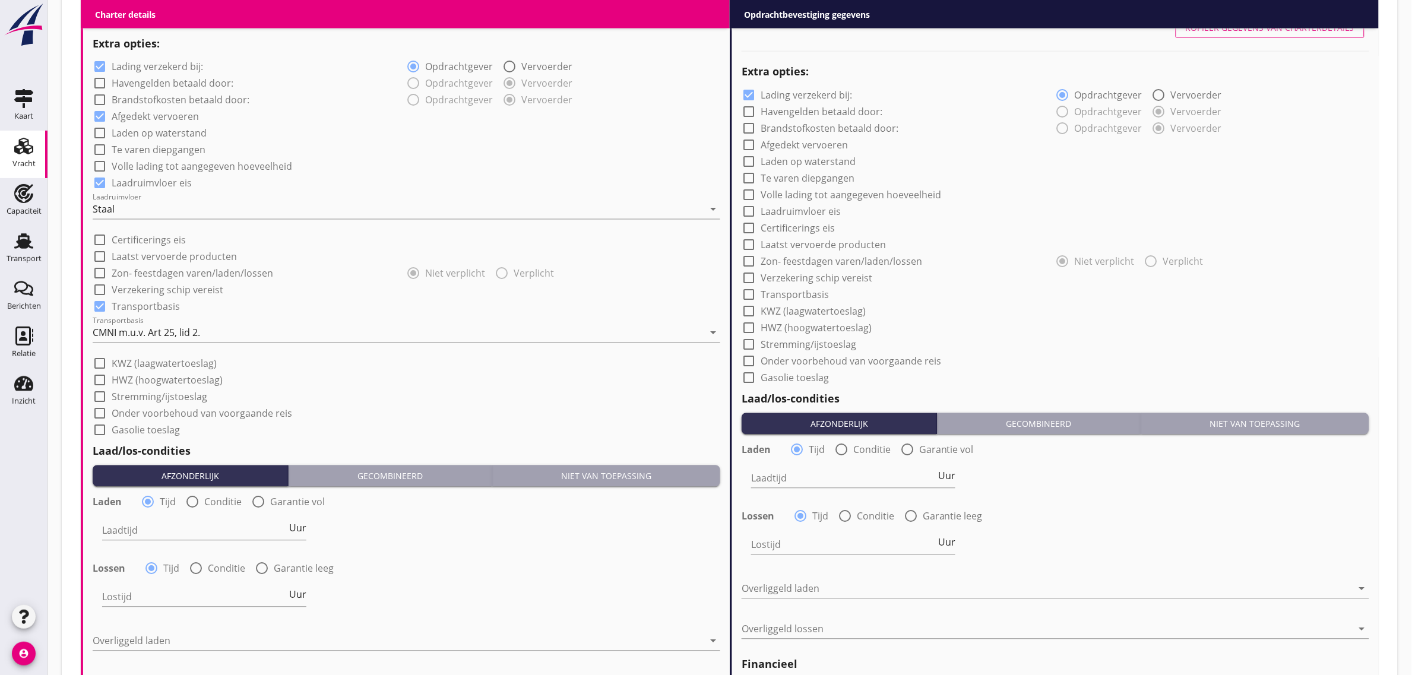
click at [166, 395] on label "Stremming/ijstoeslag" at bounding box center [160, 397] width 96 height 12
checkbox input "true"
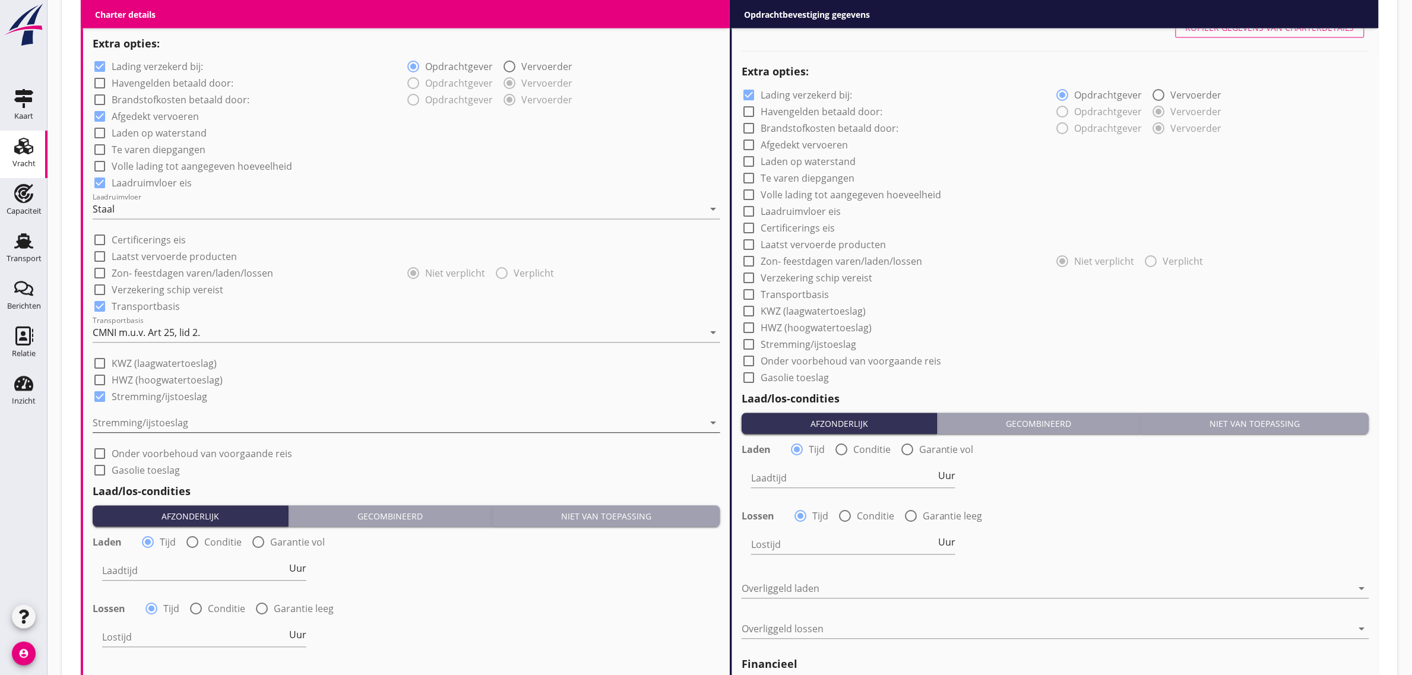
click at [141, 419] on div at bounding box center [398, 423] width 611 height 19
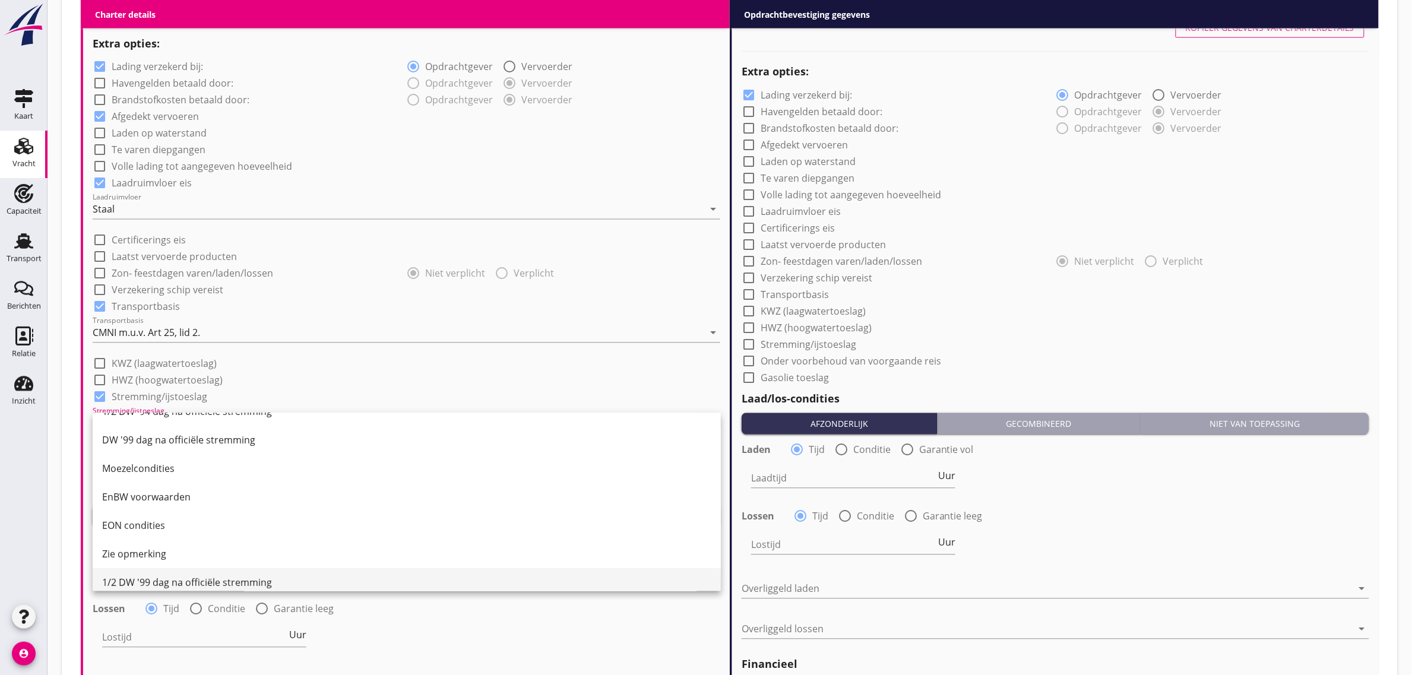
scroll to position [144, 0]
click at [217, 562] on div "1/2 DW '99 dag na officiële stremming" at bounding box center [406, 573] width 609 height 29
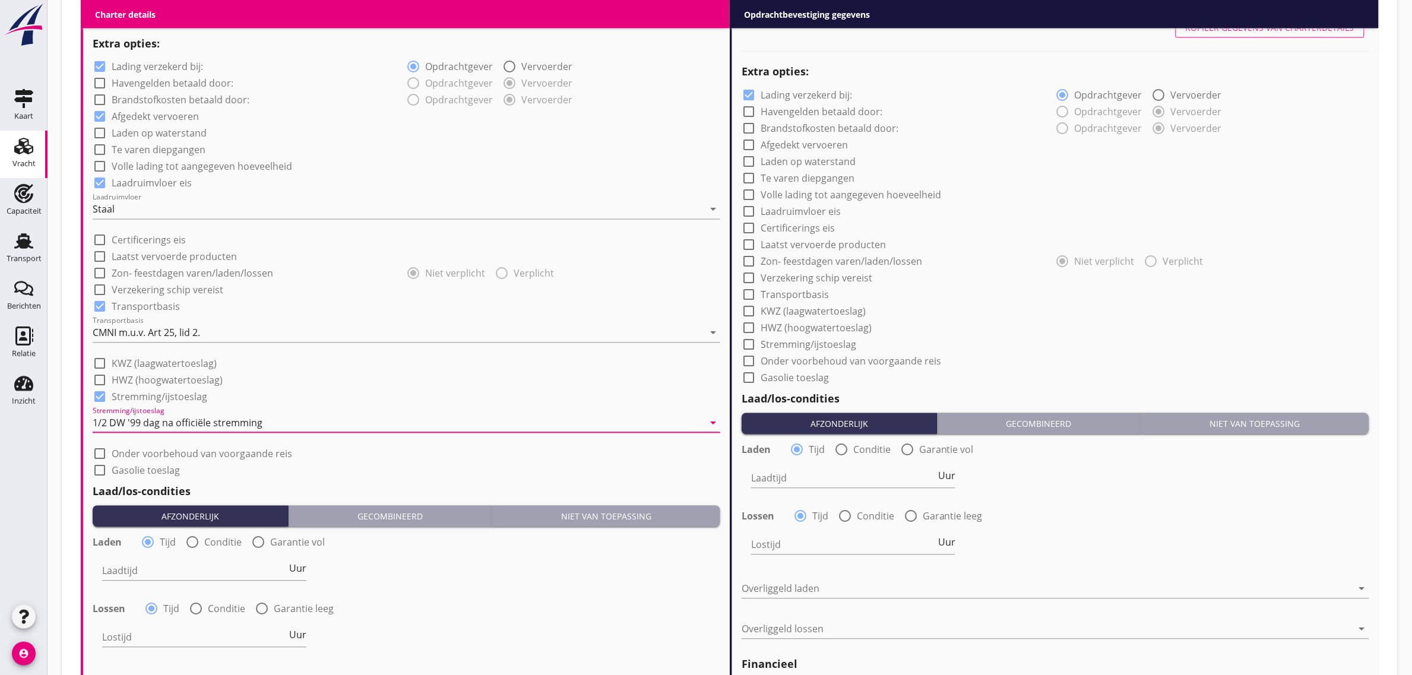
click at [397, 469] on div "check_box_outline_blank Gasolie toeslag" at bounding box center [407, 469] width 628 height 17
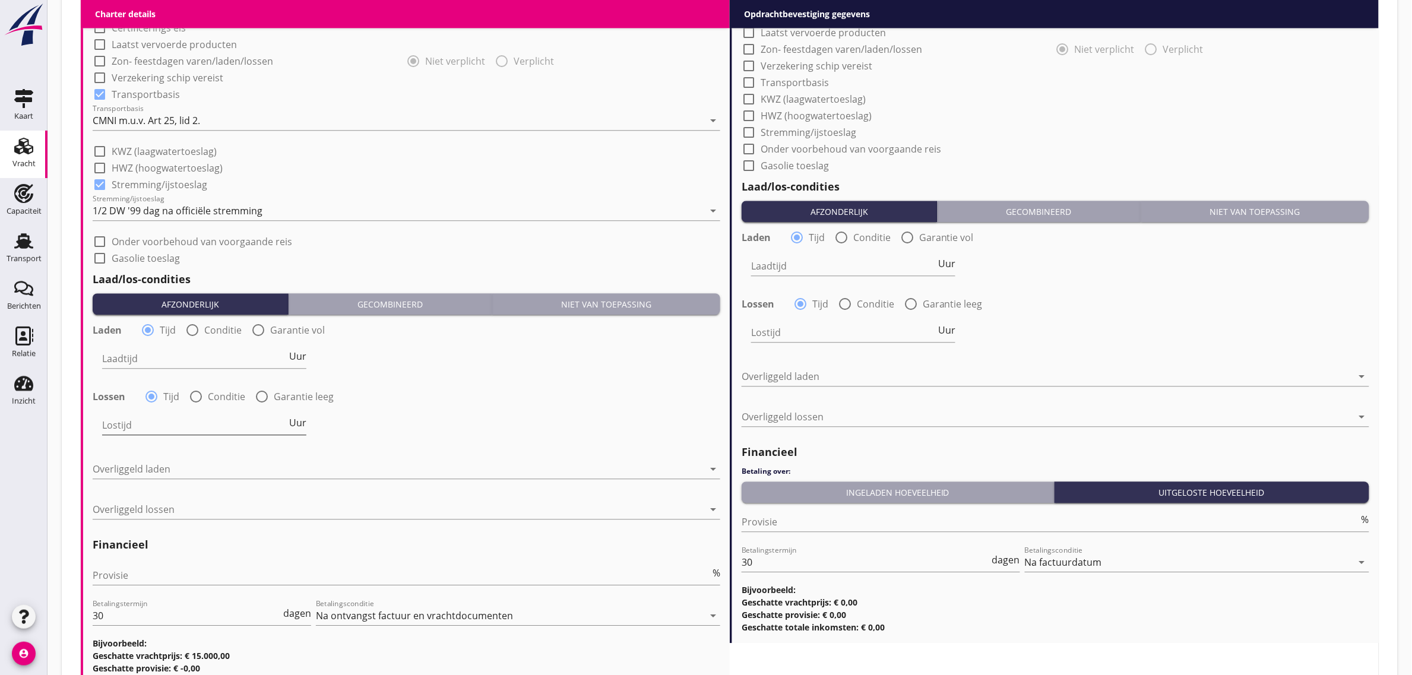
scroll to position [1113, 0]
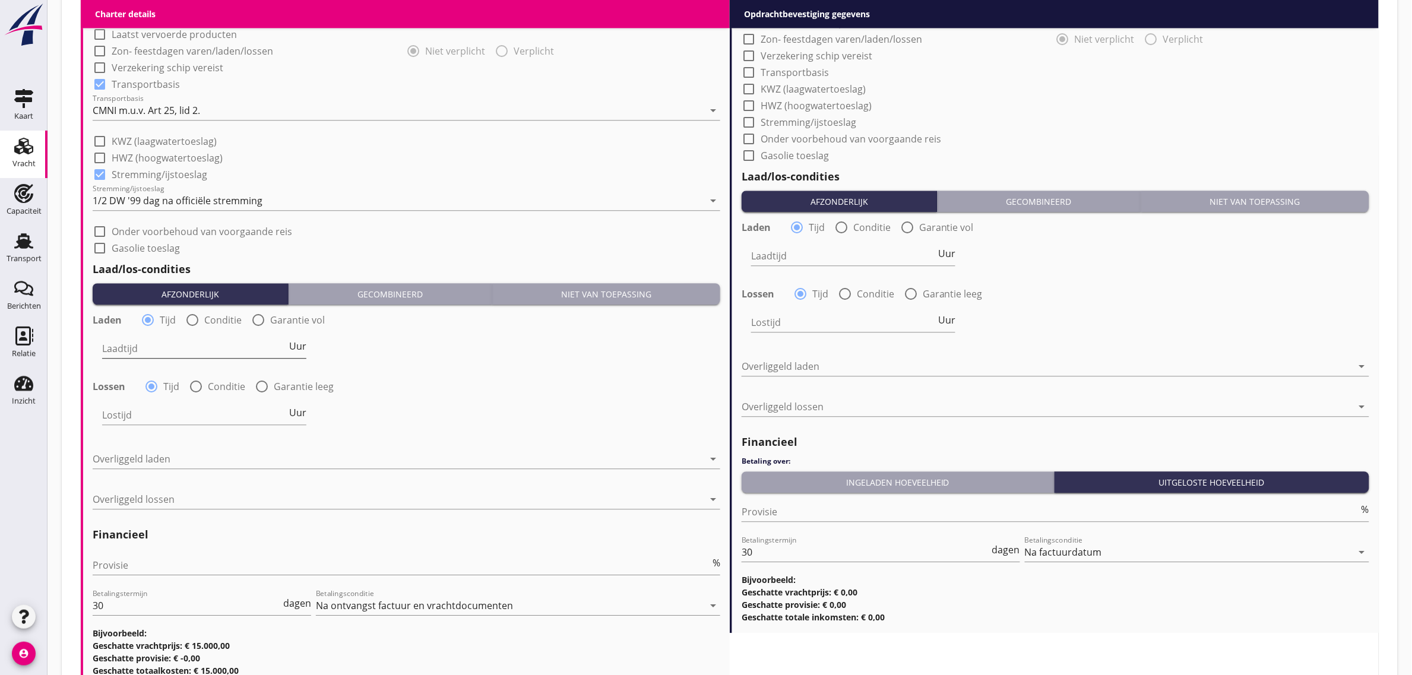
click at [132, 340] on input "Laadtijd" at bounding box center [194, 348] width 185 height 19
type input "24"
type input "36"
click at [120, 471] on div "Overliggeld laden arrow_drop_down" at bounding box center [407, 465] width 628 height 31
click at [123, 464] on div at bounding box center [398, 459] width 611 height 19
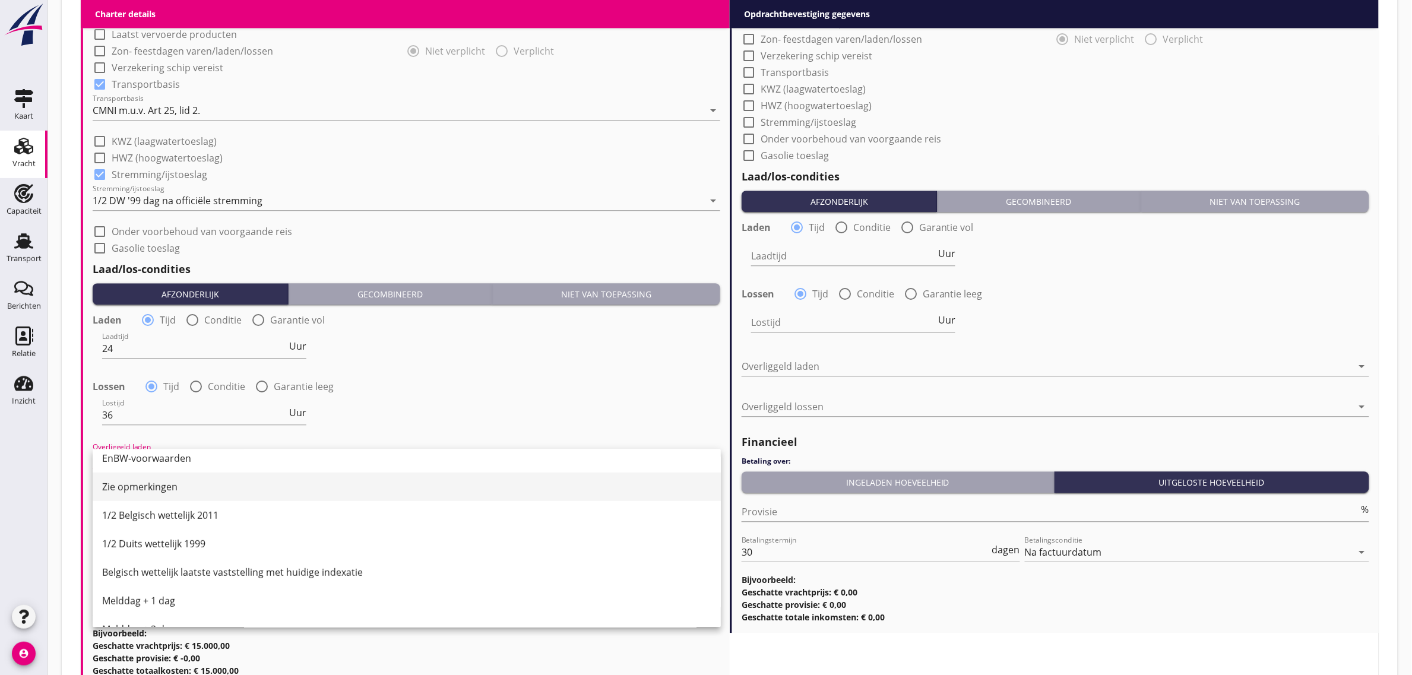
scroll to position [297, 0]
click at [182, 517] on div "1/2 Belgisch wettelijk 2011" at bounding box center [406, 513] width 609 height 14
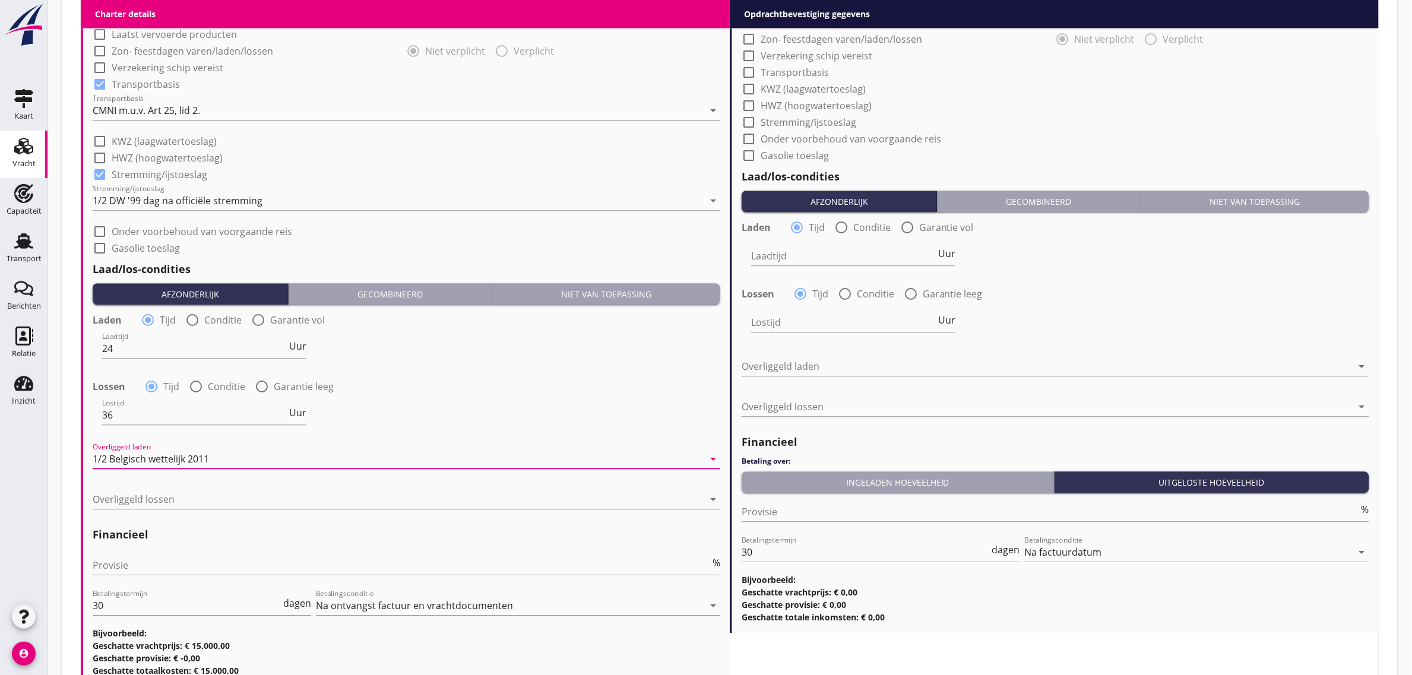
click at [165, 518] on div at bounding box center [407, 517] width 628 height 7
click at [164, 502] on div at bounding box center [398, 499] width 611 height 19
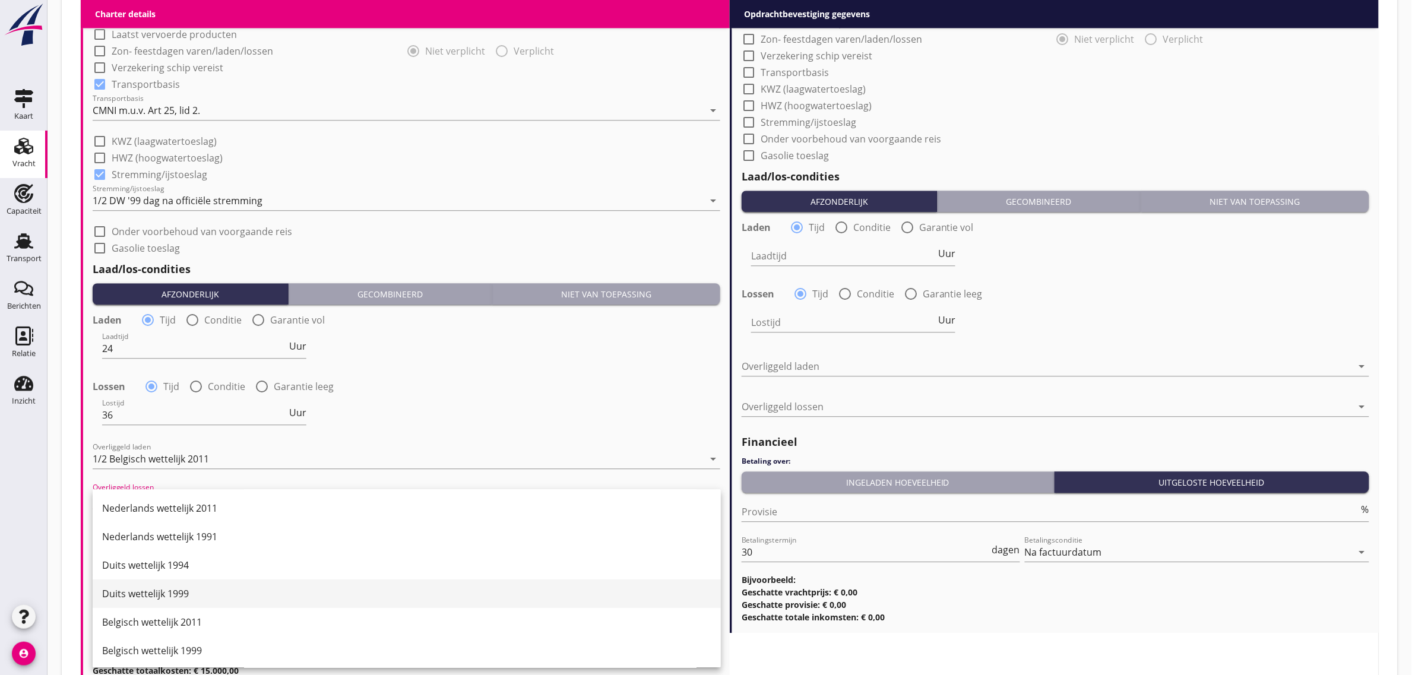
click at [190, 589] on div "Duits wettelijk 1999" at bounding box center [406, 594] width 609 height 14
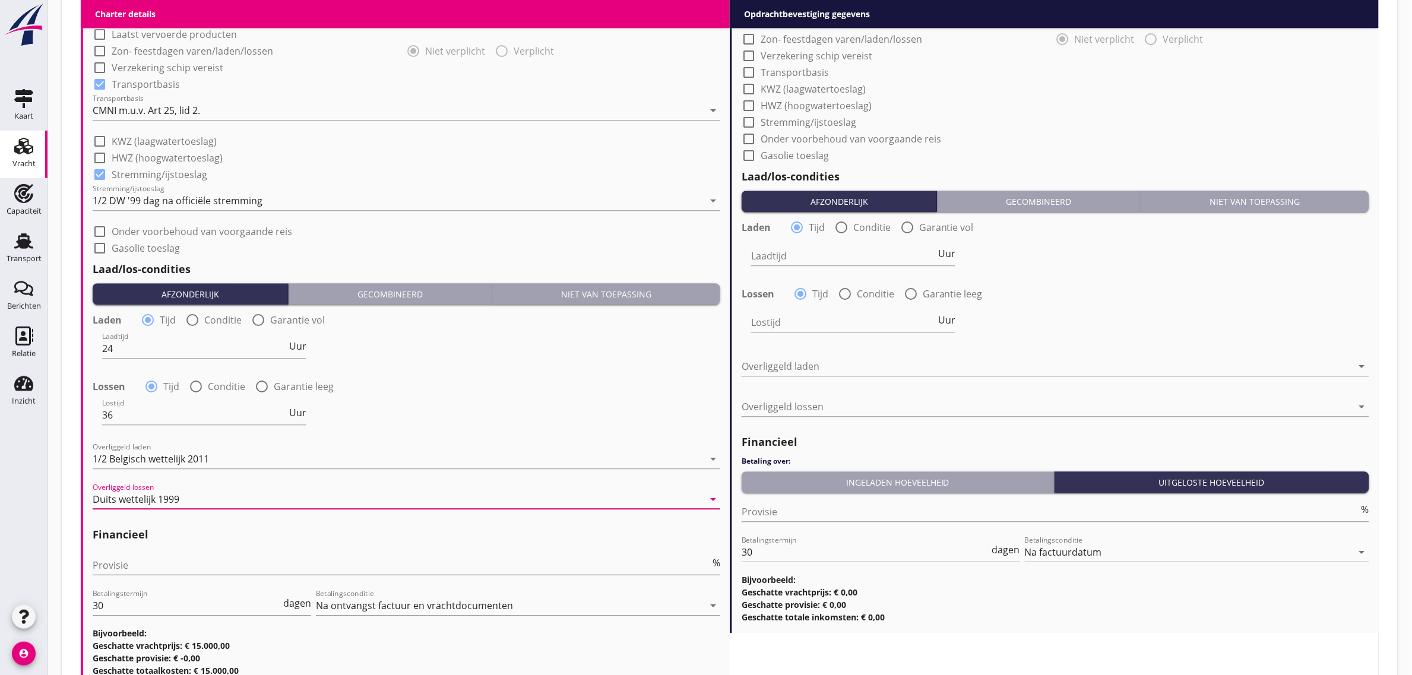
click at [159, 559] on input "Provisie" at bounding box center [402, 565] width 618 height 19
type input "5"
click at [503, 369] on div "Laadtijd 24 Uur" at bounding box center [406, 349] width 630 height 43
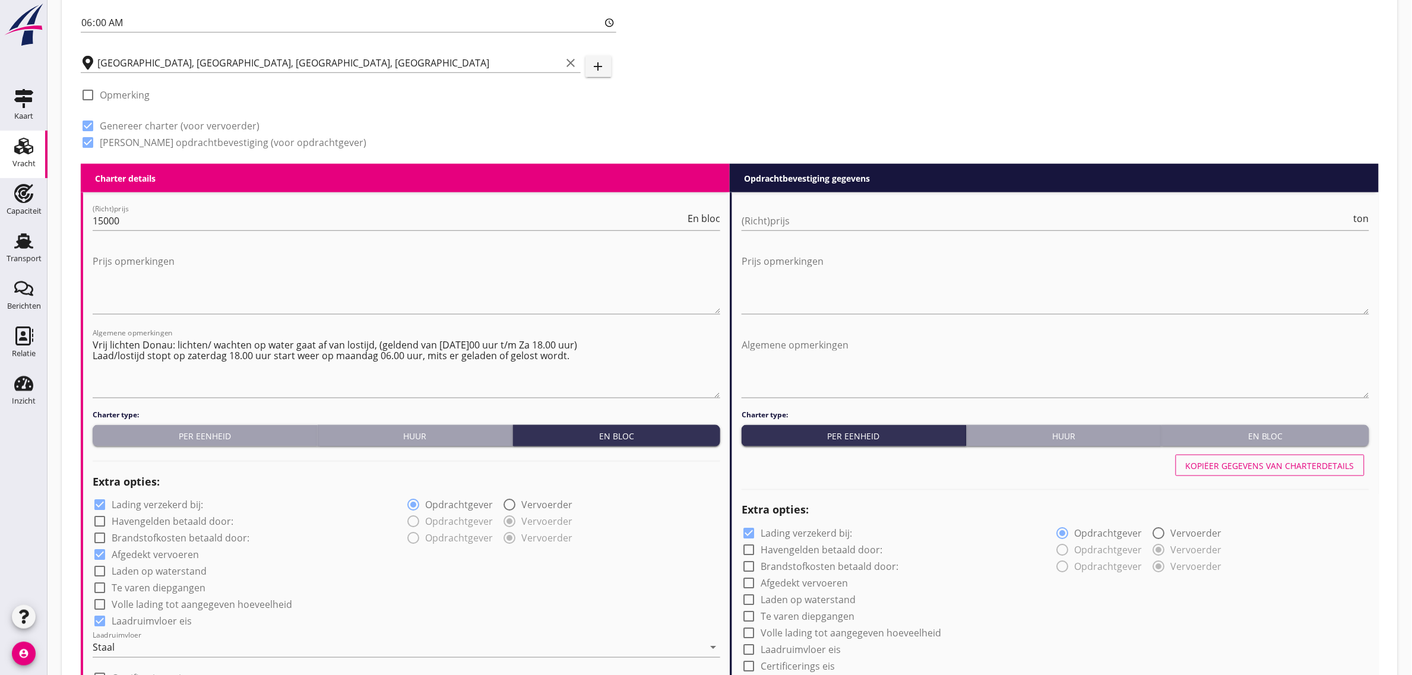
scroll to position [445, 0]
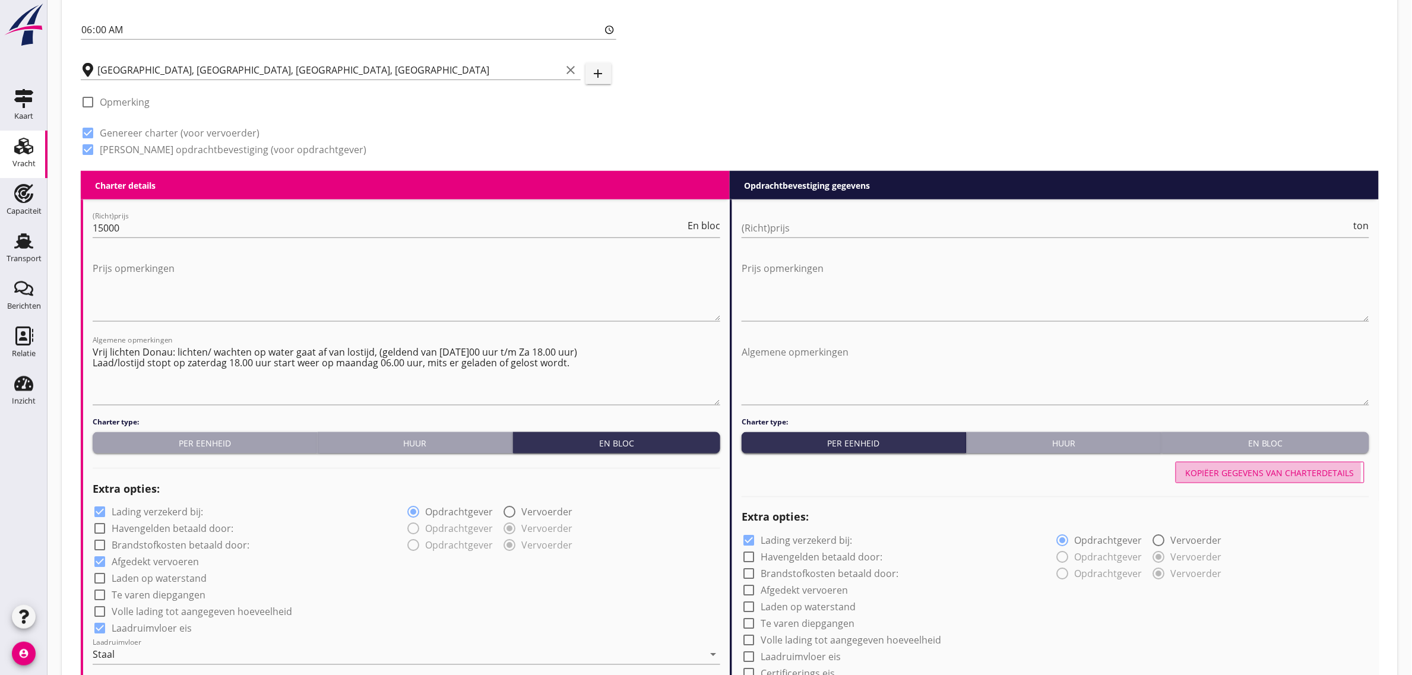
click at [1247, 478] on div "Kopiëer gegevens van charterdetails" at bounding box center [1270, 473] width 169 height 12
checkbox input "true"
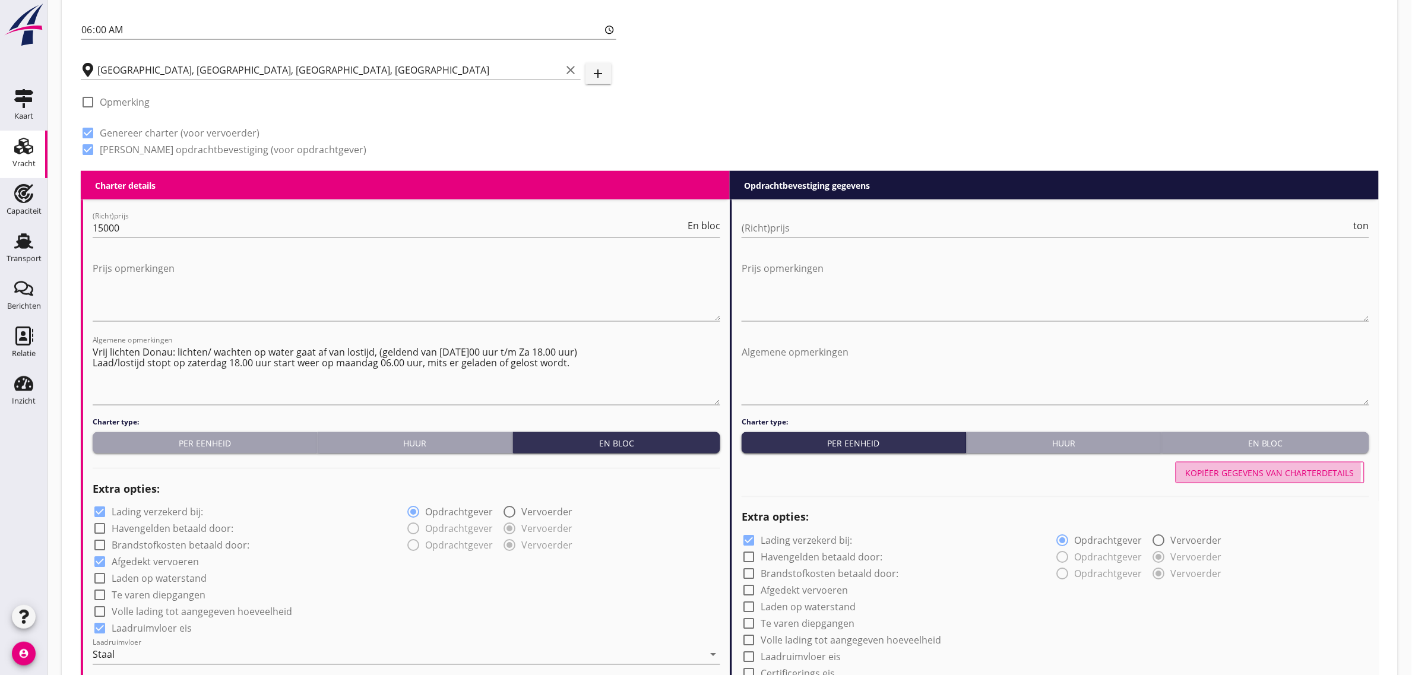
type input "24"
type input "36"
click at [1256, 442] on div "En bloc" at bounding box center [1266, 443] width 198 height 12
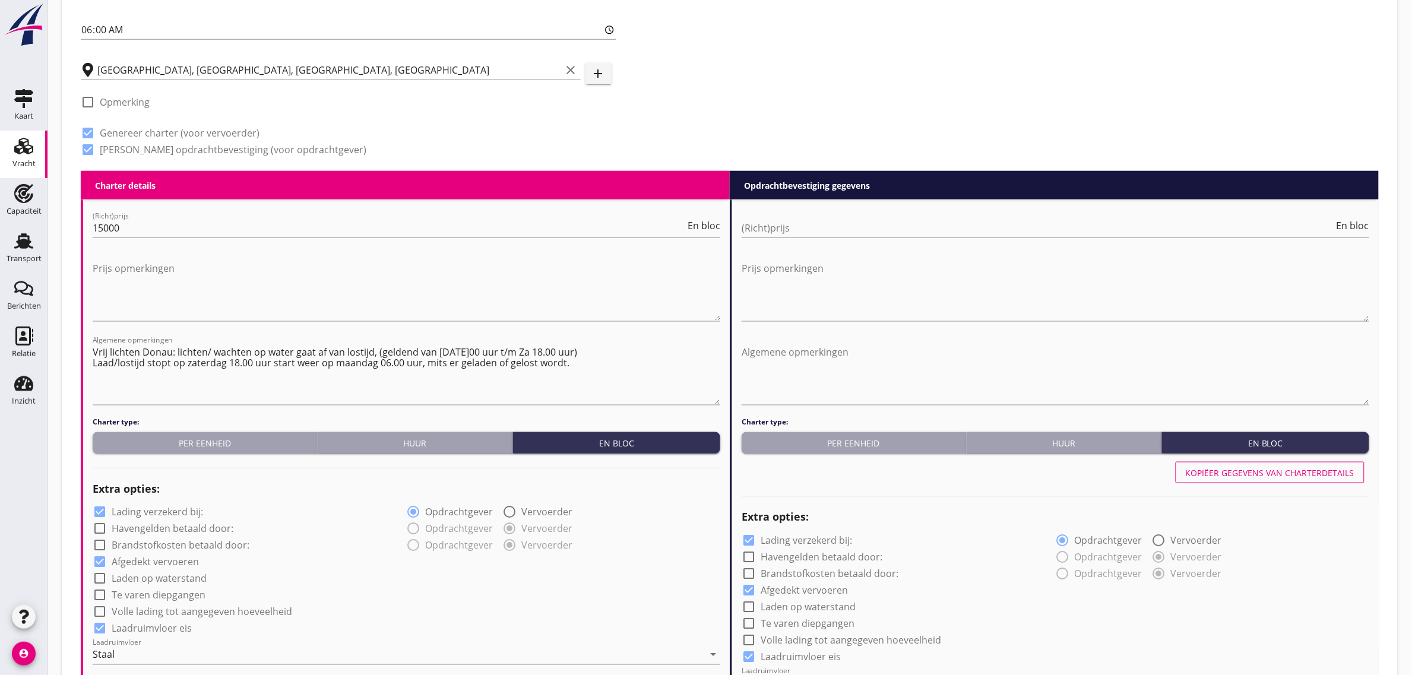
click at [845, 429] on div "Charter type: Per eenheid Huur En bloc" at bounding box center [1056, 435] width 628 height 37
click at [845, 439] on div "Per eenheid" at bounding box center [853, 443] width 215 height 12
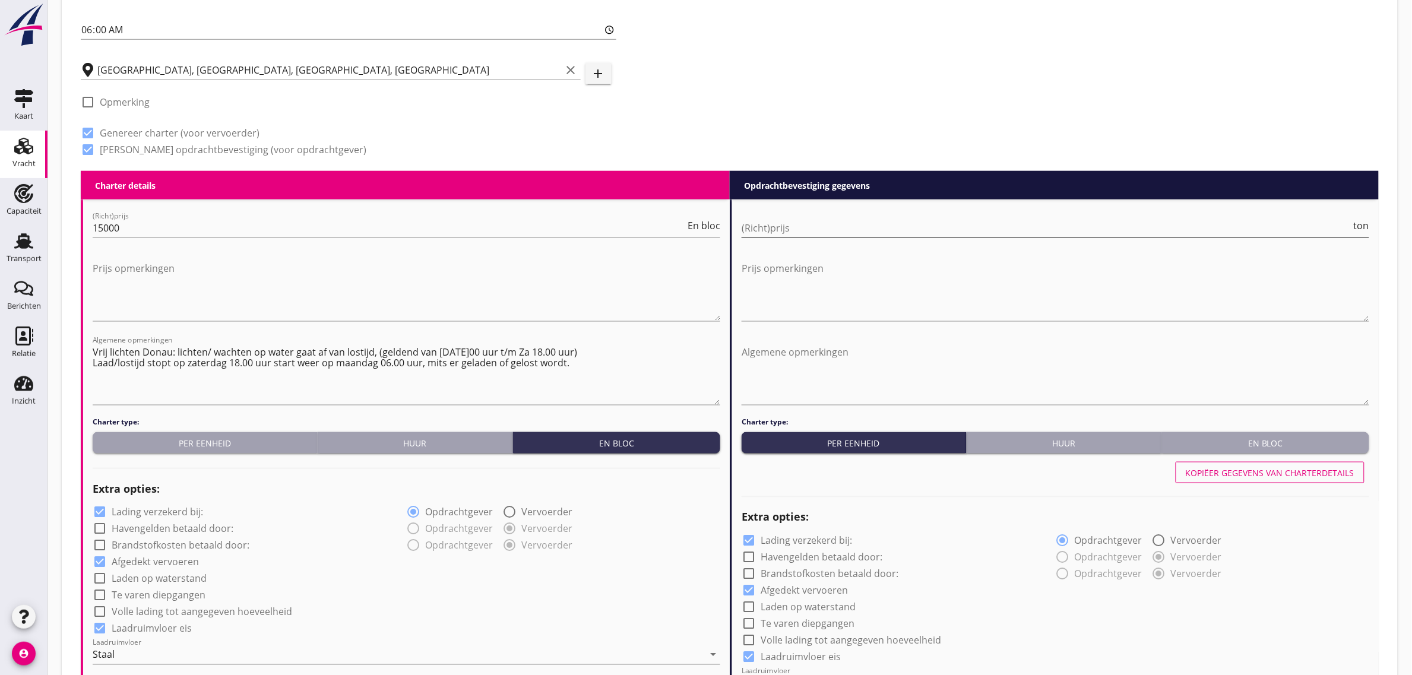
click at [806, 235] on input "(Richt)prijs" at bounding box center [1047, 228] width 610 height 19
type input "27"
click at [774, 233] on input "27.75" at bounding box center [1047, 228] width 610 height 19
type input "27.7"
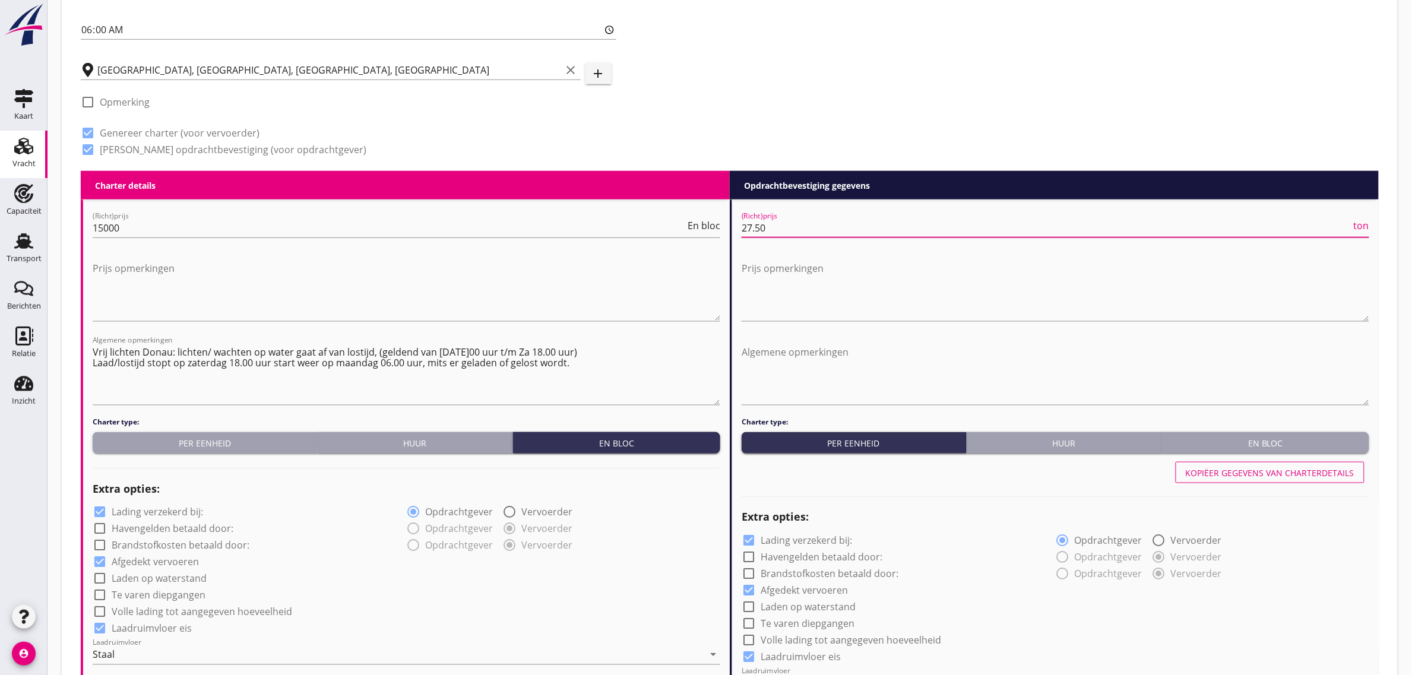
type input "27.50"
drag, startPoint x: 769, startPoint y: 143, endPoint x: 773, endPoint y: 149, distance: 7.2
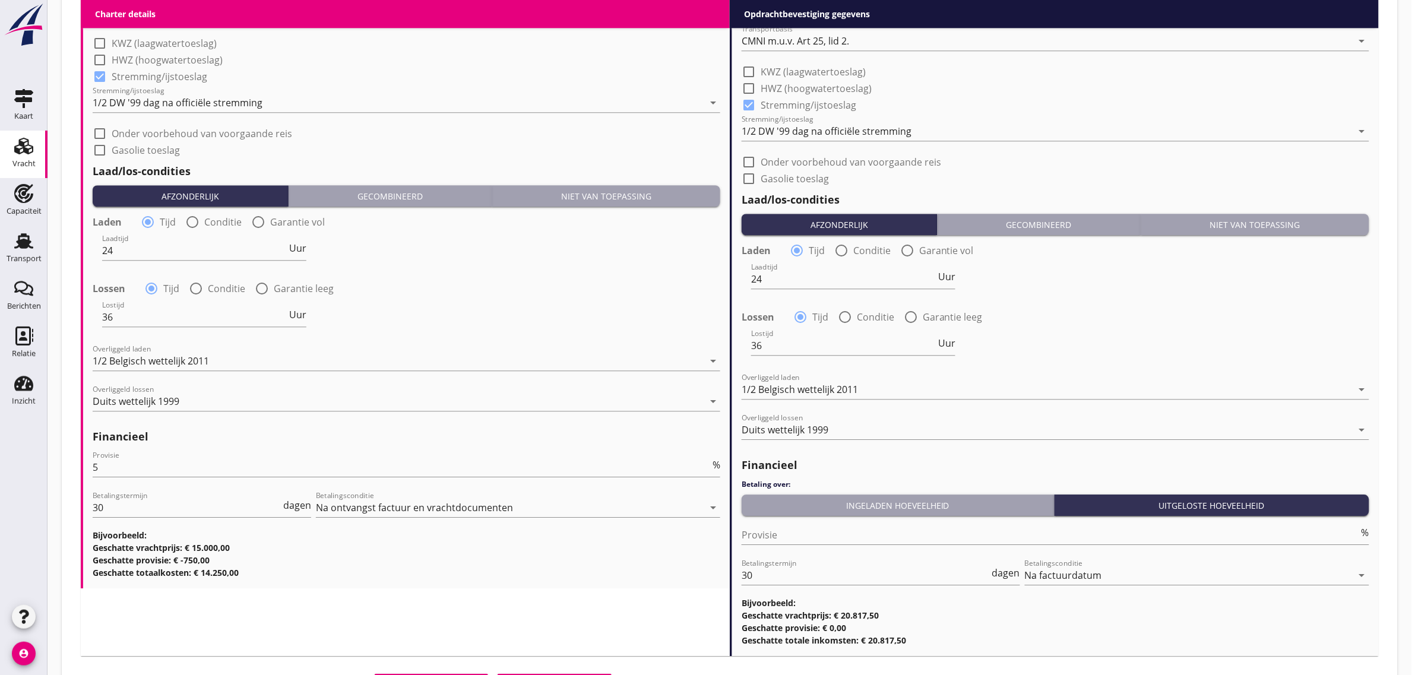
scroll to position [1188, 0]
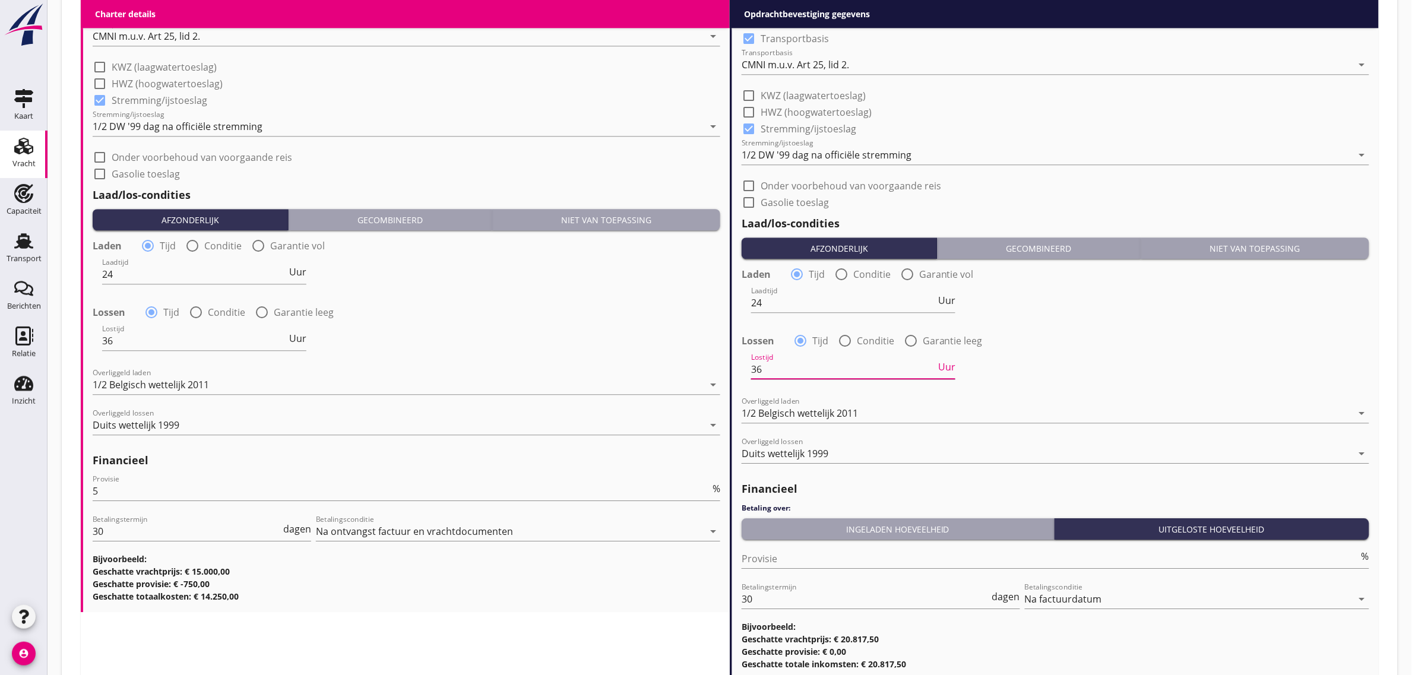
click at [778, 367] on input "36" at bounding box center [843, 369] width 185 height 19
type input "3"
type input "24"
click at [773, 405] on div "1/2 Belgisch wettelijk 2011" at bounding box center [1047, 413] width 611 height 19
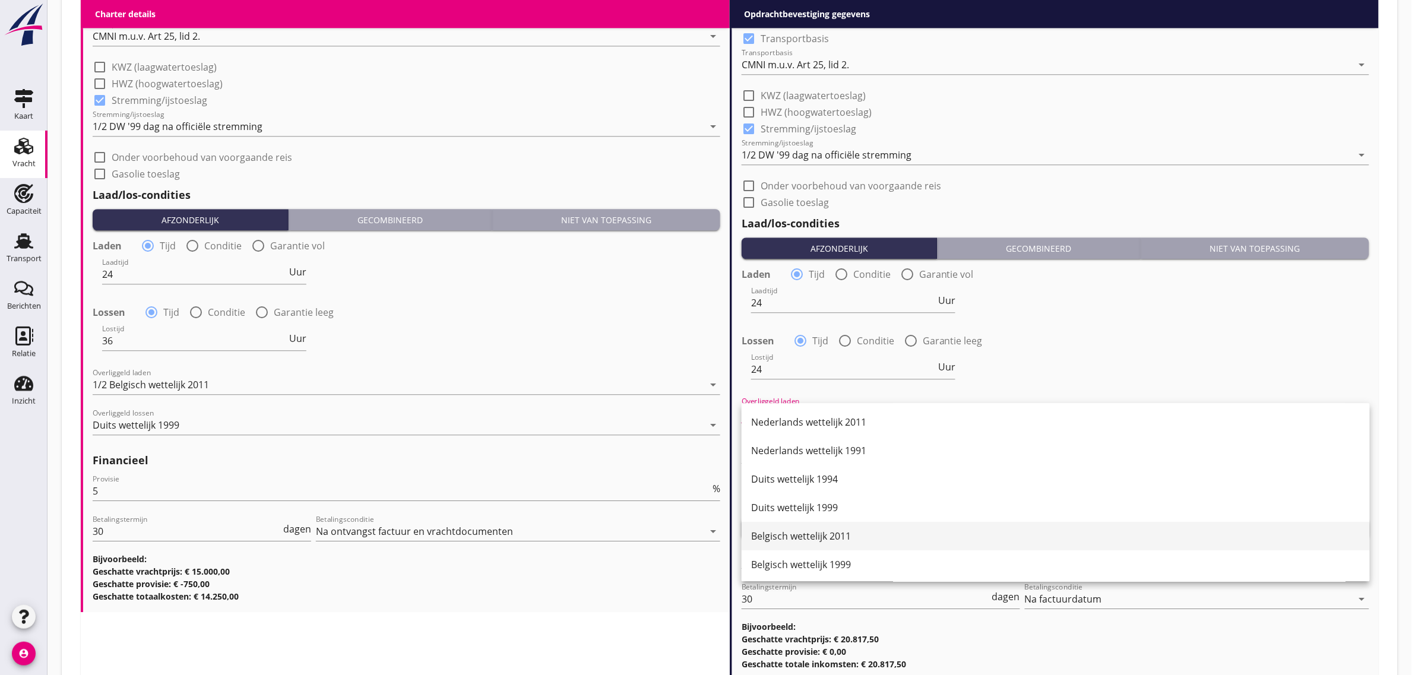
click at [839, 538] on div "Belgisch wettelijk 2011" at bounding box center [1055, 536] width 609 height 14
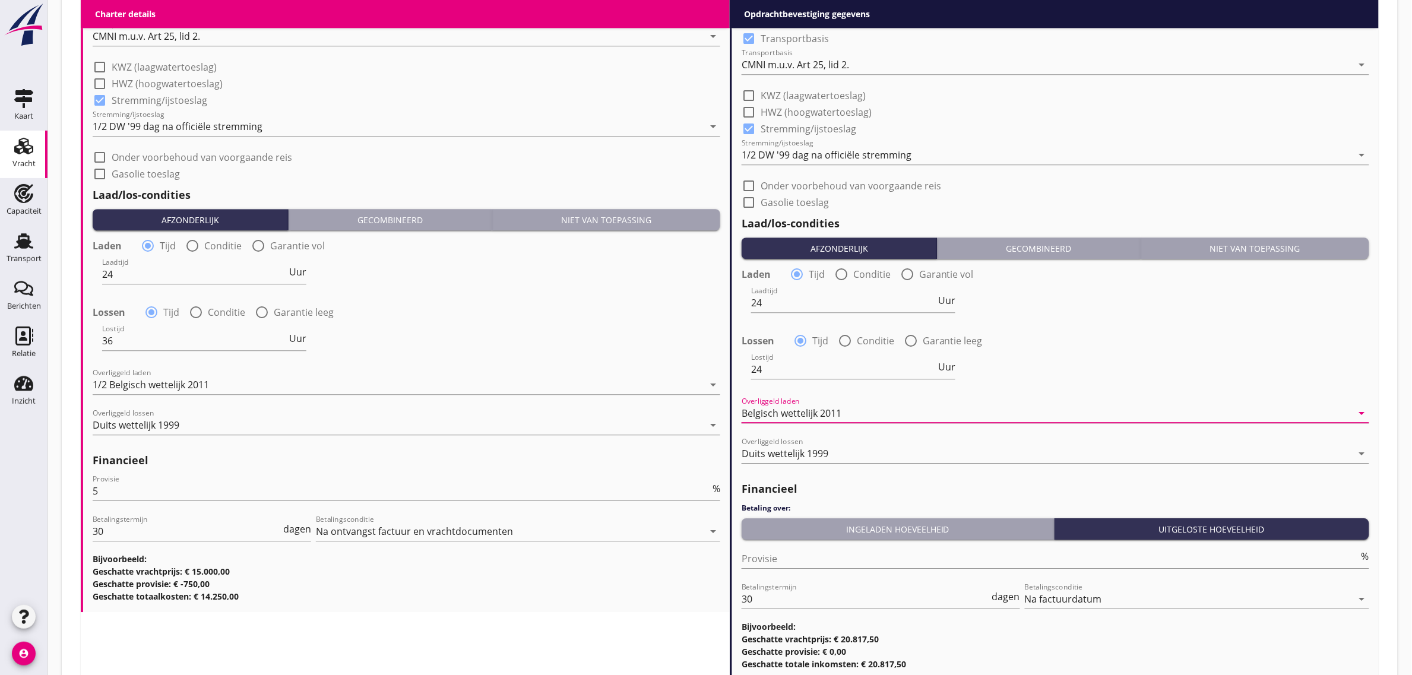
click at [1075, 362] on div "Lostijd 24 Uur" at bounding box center [1055, 370] width 630 height 43
click at [882, 523] on div "Ingeladen hoeveelheid" at bounding box center [897, 529] width 303 height 12
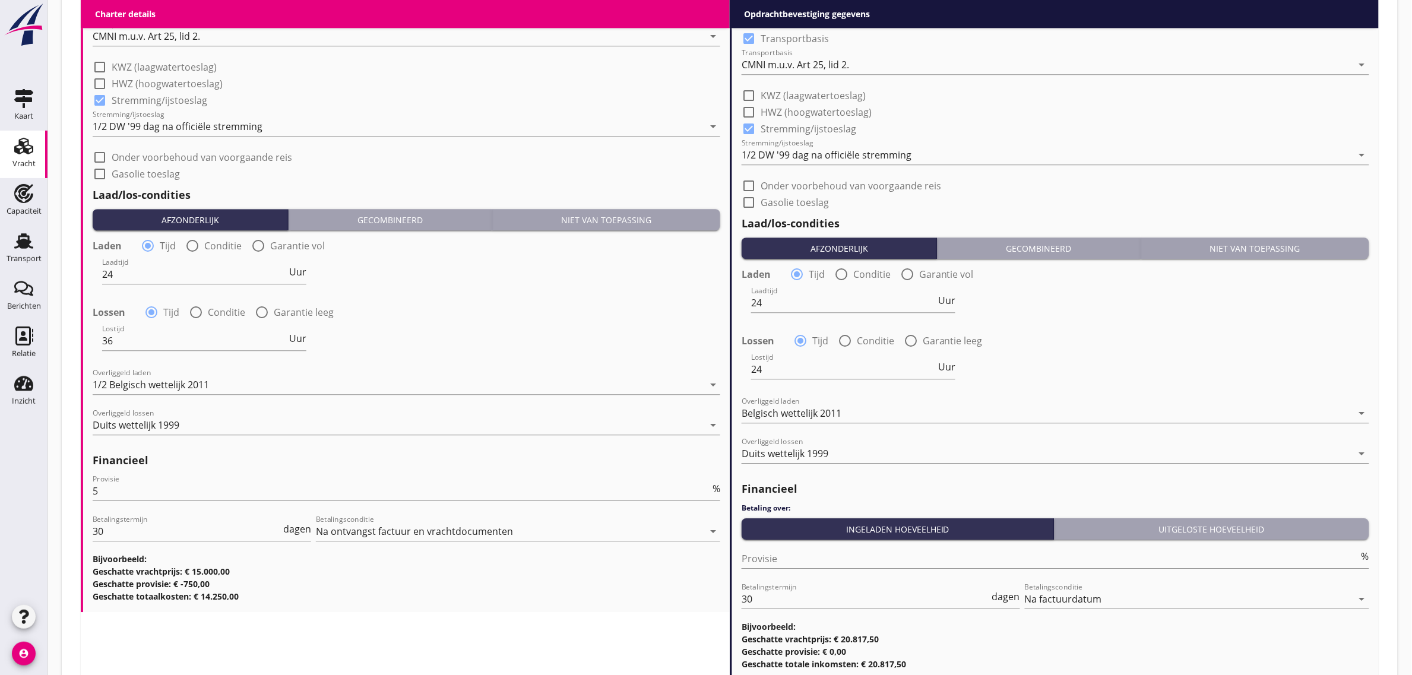
click at [818, 542] on div "Provisie %" at bounding box center [1056, 561] width 628 height 38
click at [815, 546] on div "Provisie %" at bounding box center [1056, 561] width 628 height 38
click at [803, 556] on input "Provisie" at bounding box center [1051, 558] width 618 height 19
type input "0"
click at [1071, 362] on div "Lostijd 24 Uur" at bounding box center [1055, 370] width 630 height 43
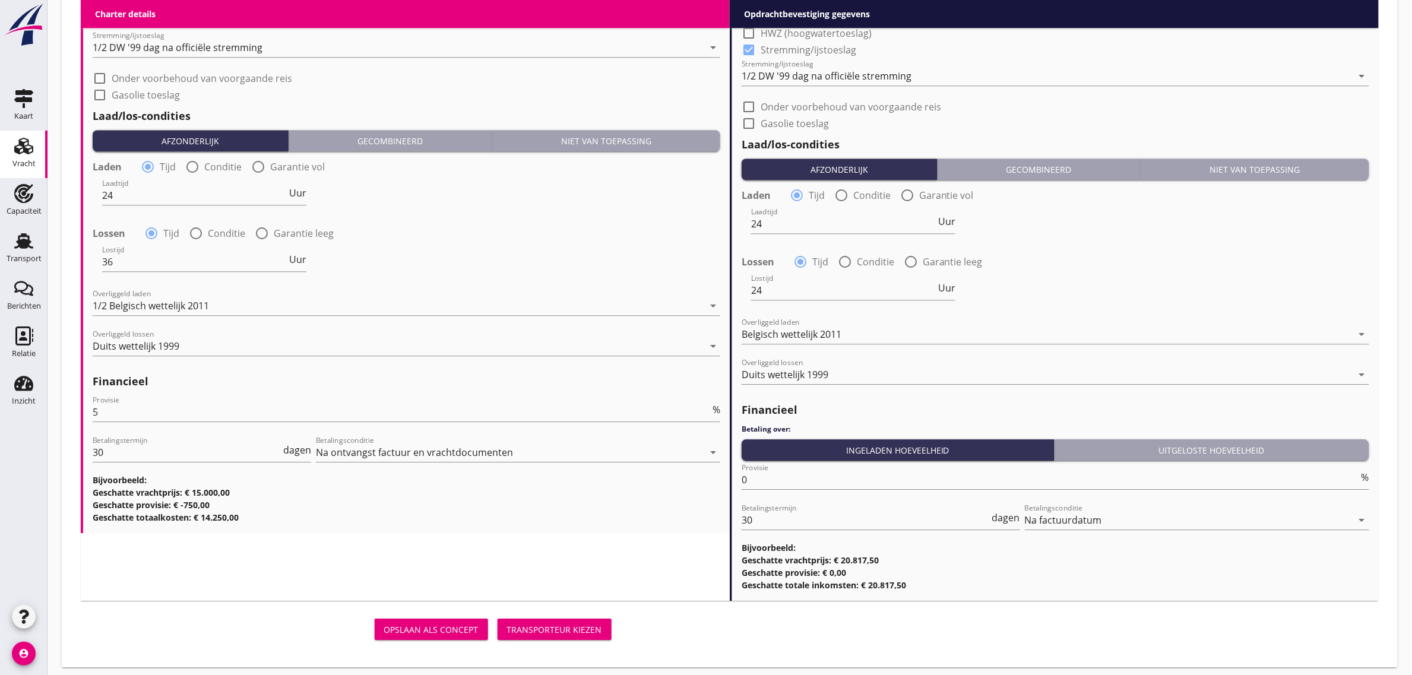
scroll to position [1272, 0]
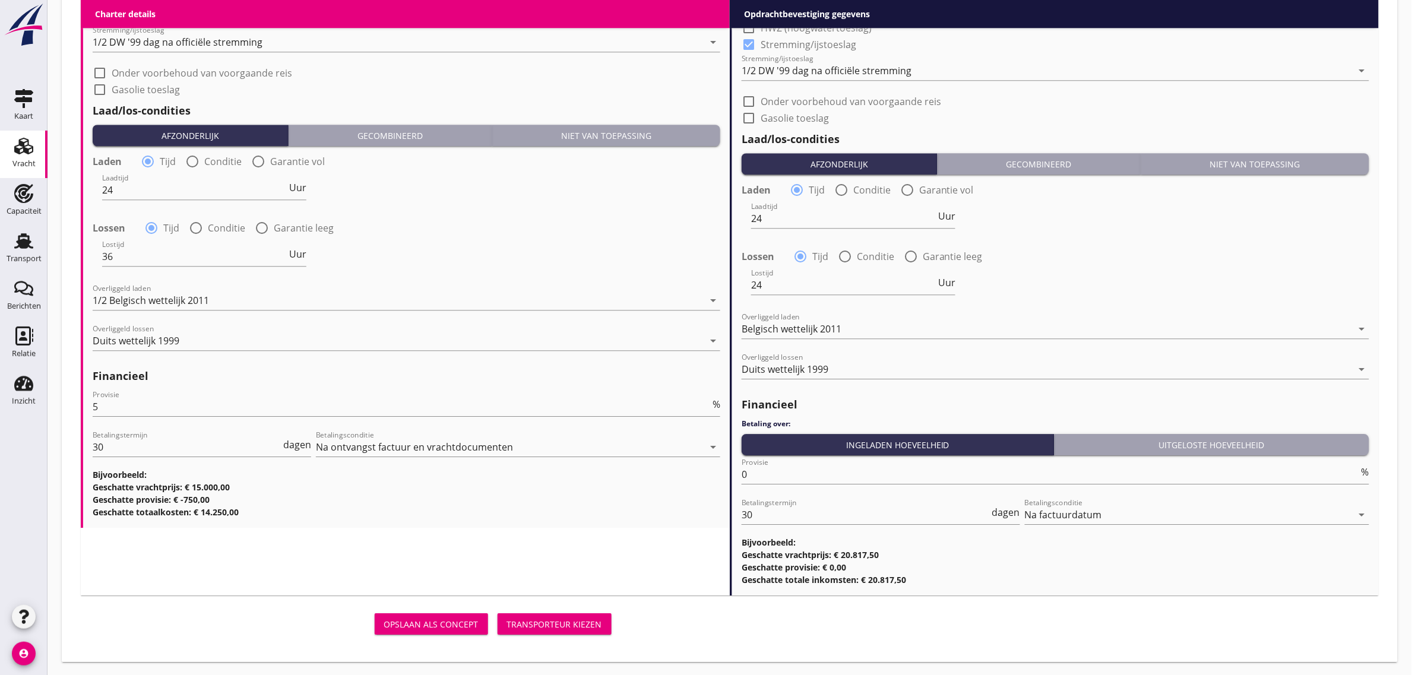
click at [553, 628] on div "Transporteur kiezen" at bounding box center [554, 624] width 95 height 12
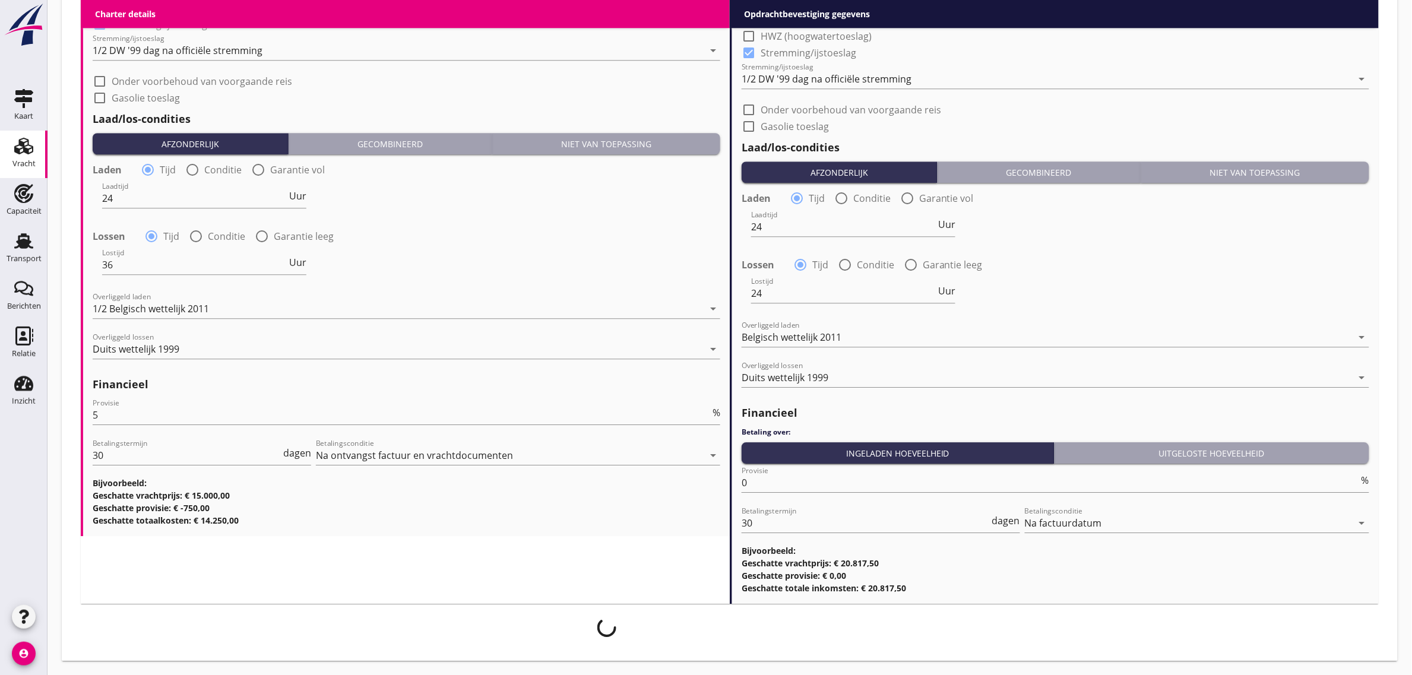
scroll to position [1262, 0]
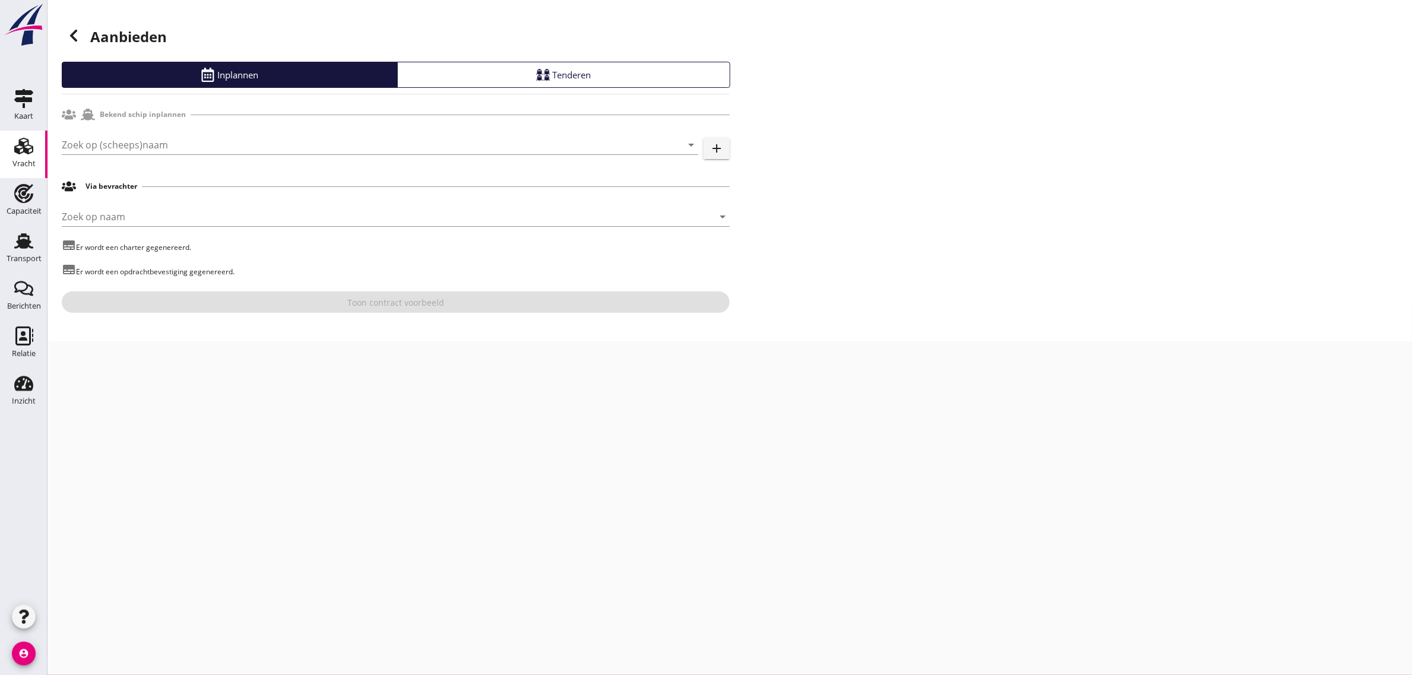
click at [126, 134] on div "Zoek op (scheeps)naam arrow_drop_down add" at bounding box center [396, 147] width 668 height 38
drag, startPoint x: 122, startPoint y: 158, endPoint x: 110, endPoint y: 132, distance: 29.0
click at [122, 158] on div "Zoek op (scheeps)naam arrow_drop_down" at bounding box center [380, 150] width 637 height 31
click at [110, 132] on div "Zoek op (scheeps)naam arrow_drop_down add" at bounding box center [396, 147] width 668 height 38
click at [110, 140] on input "Zoek op (scheeps)naam" at bounding box center [363, 144] width 603 height 19
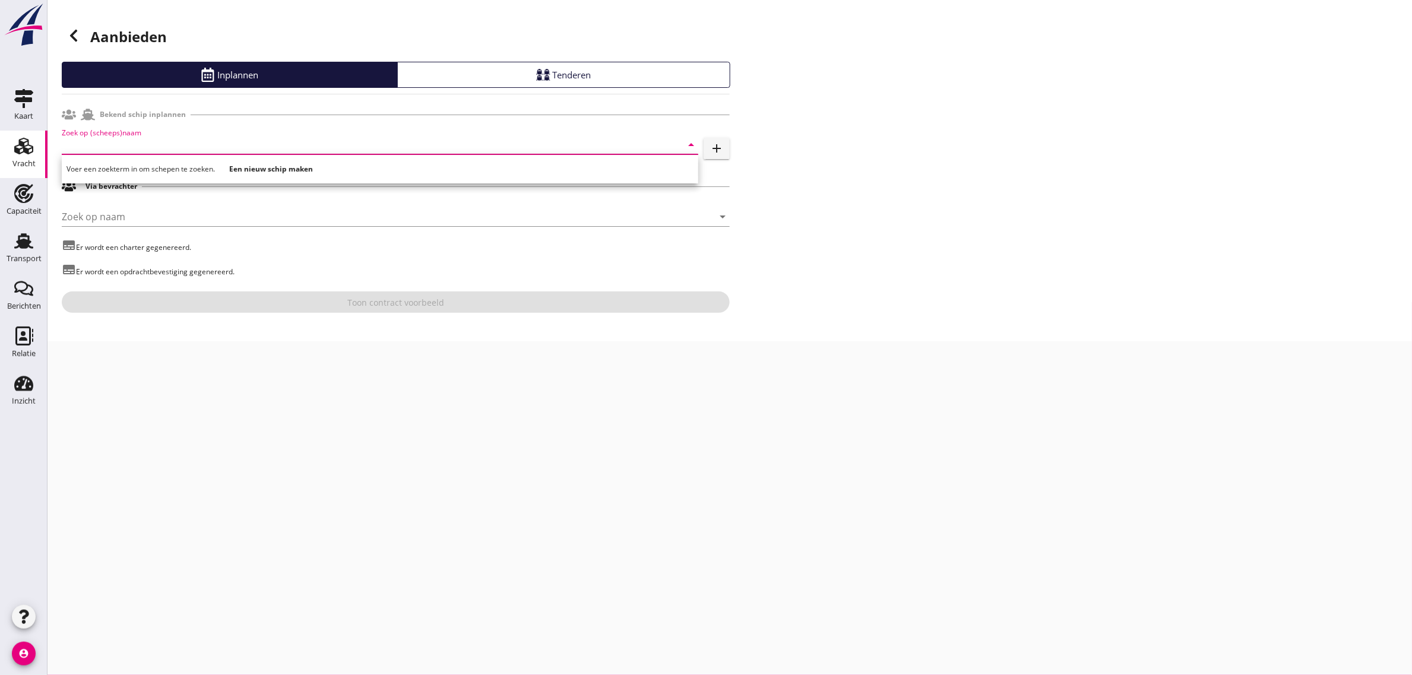
type input "v"
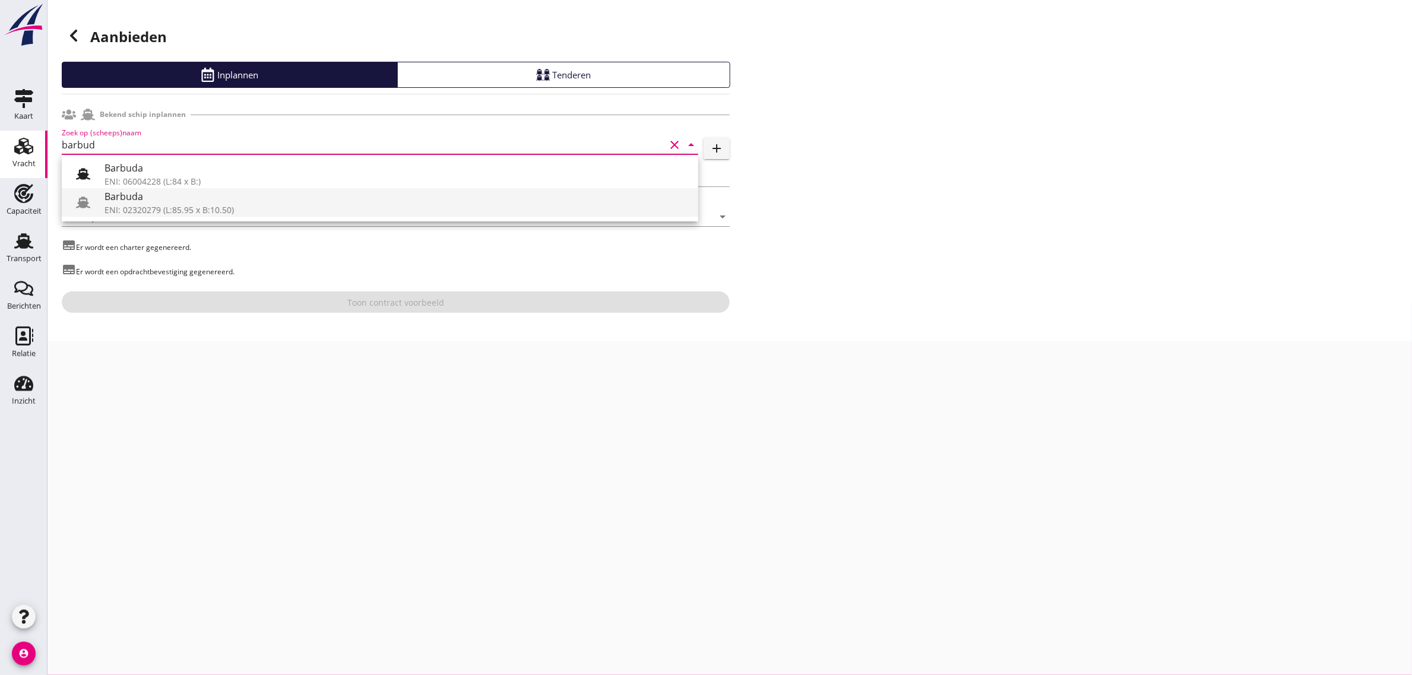
click at [238, 202] on div "Barbuda" at bounding box center [397, 196] width 584 height 14
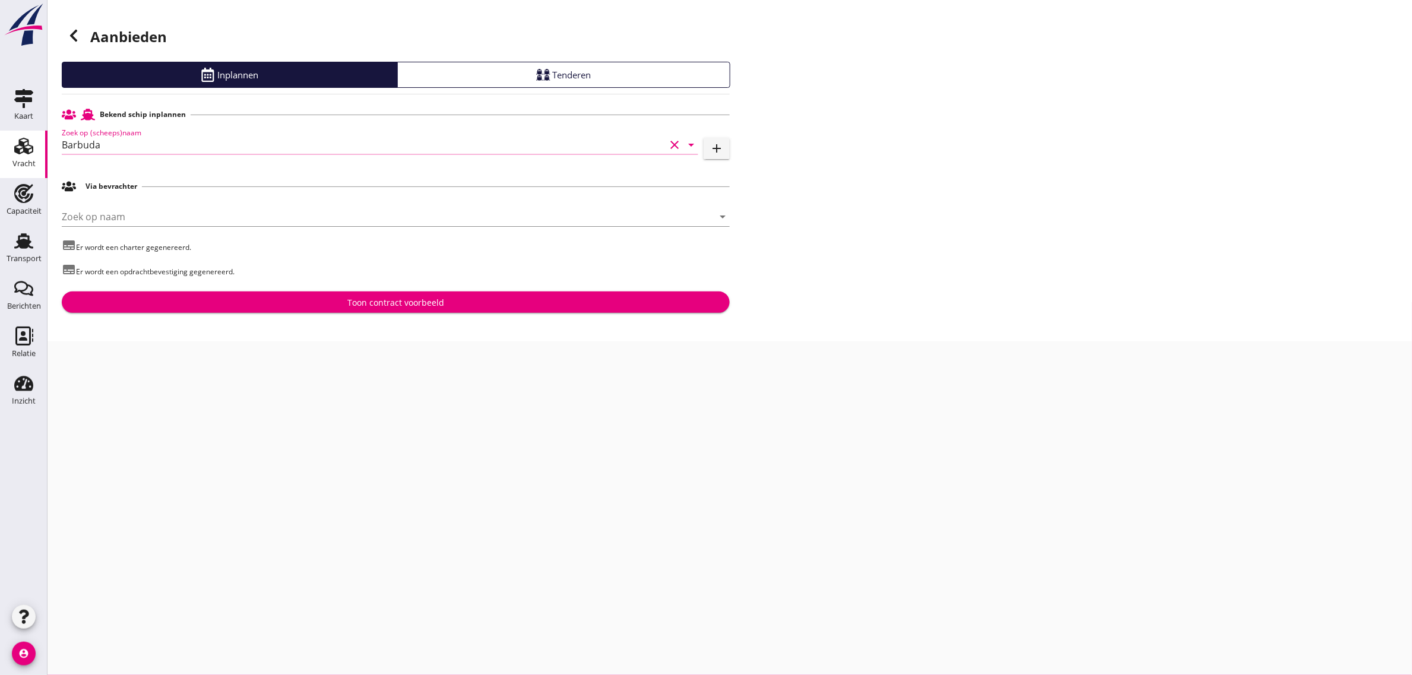
type input "Barbuda"
click at [413, 303] on div "Toon contract voorbeeld" at bounding box center [395, 302] width 97 height 12
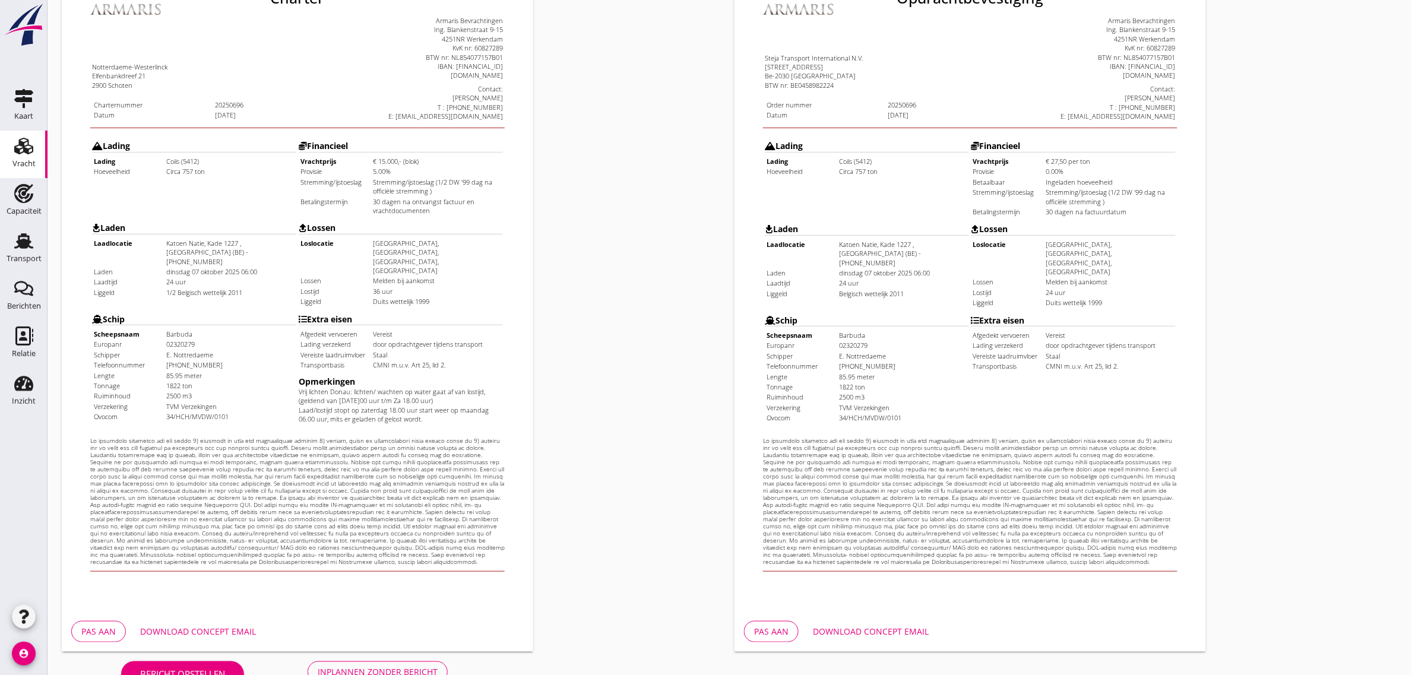
scroll to position [203, 0]
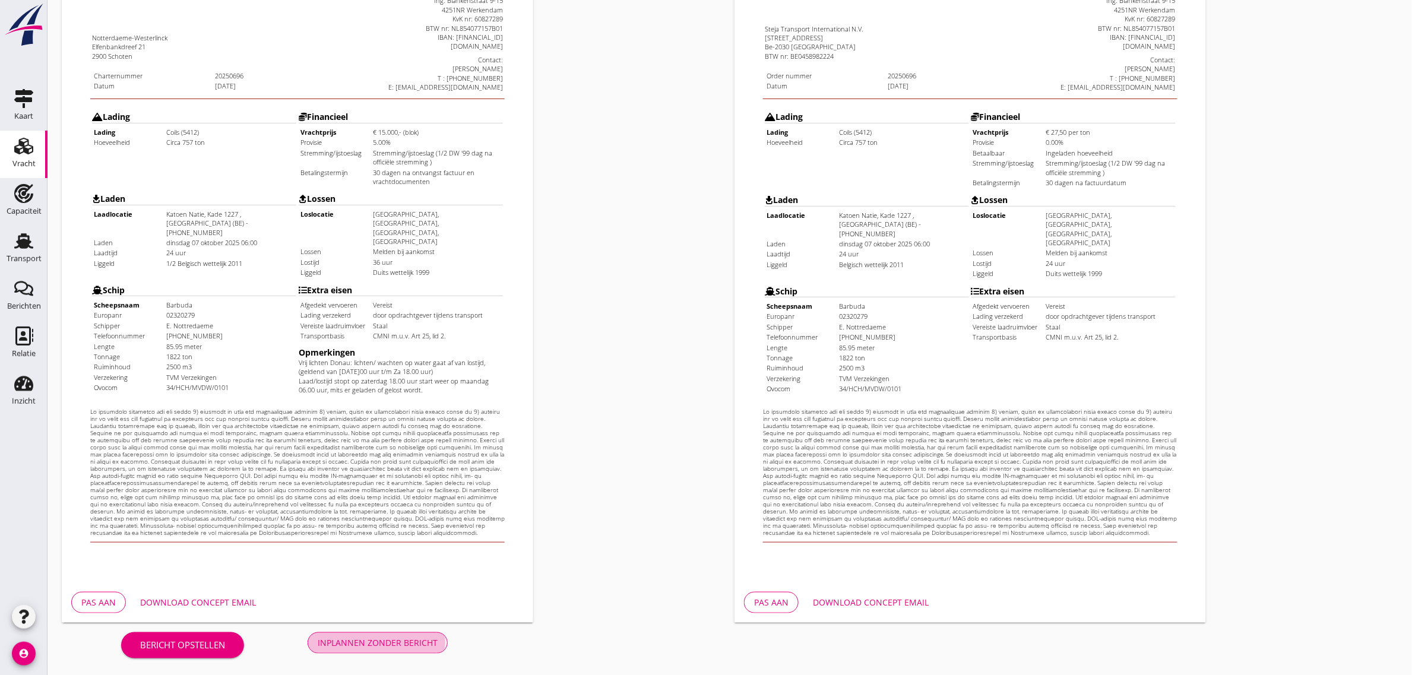
click at [344, 641] on div "Inplannen zonder bericht" at bounding box center [378, 643] width 120 height 12
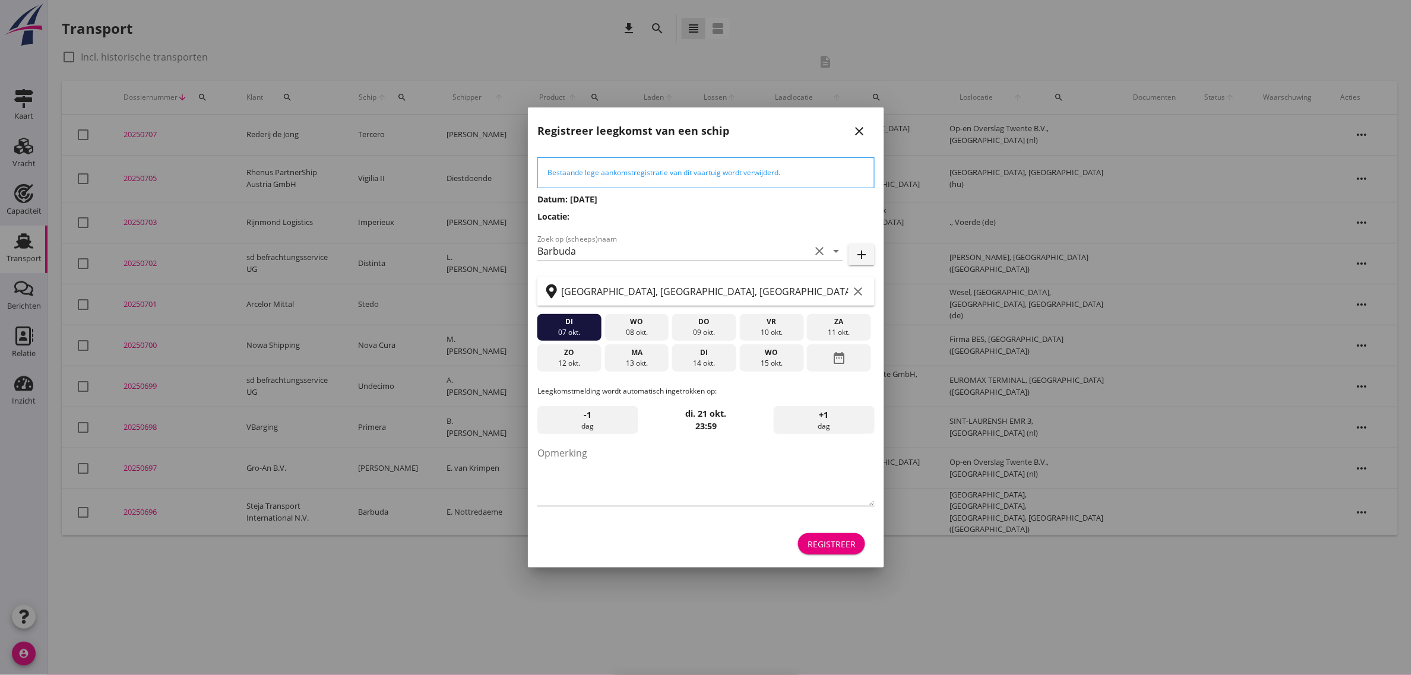
click at [834, 539] on div "Registreer" at bounding box center [832, 544] width 48 height 12
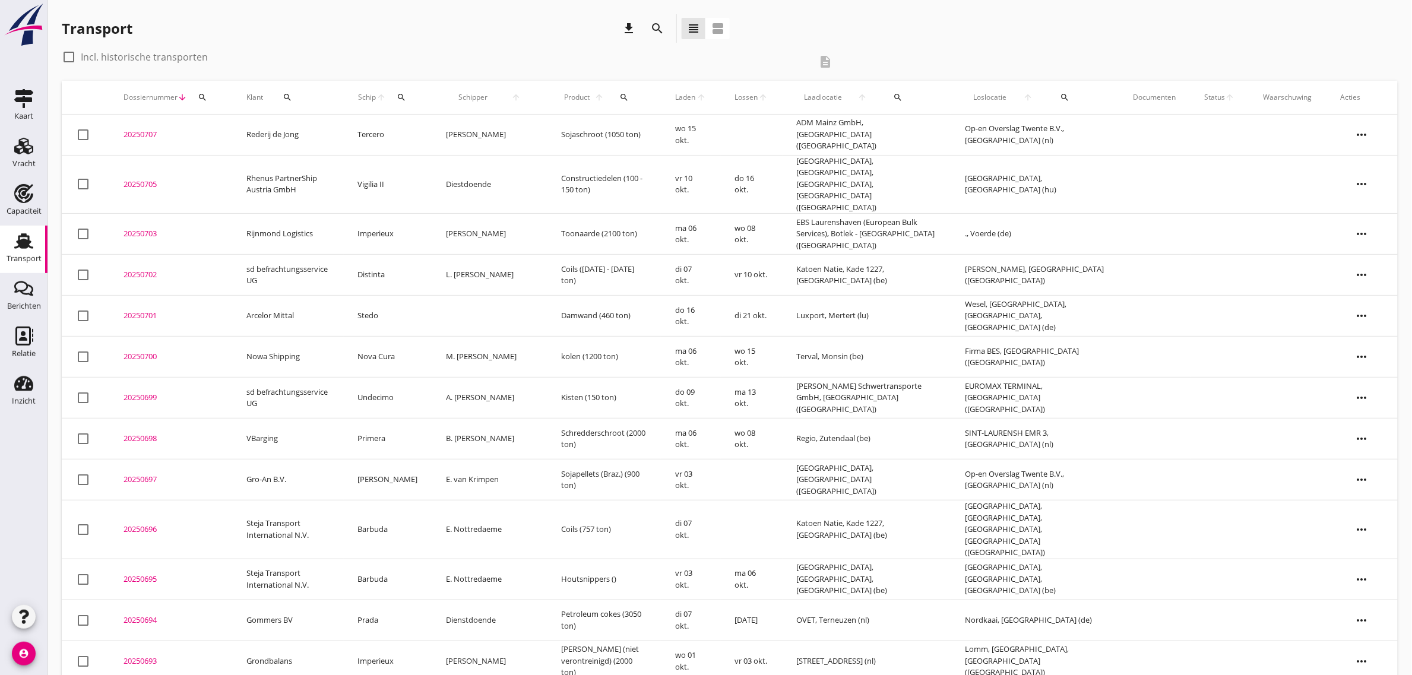
click at [280, 502] on td "Steja Transport International N.V." at bounding box center [288, 530] width 112 height 59
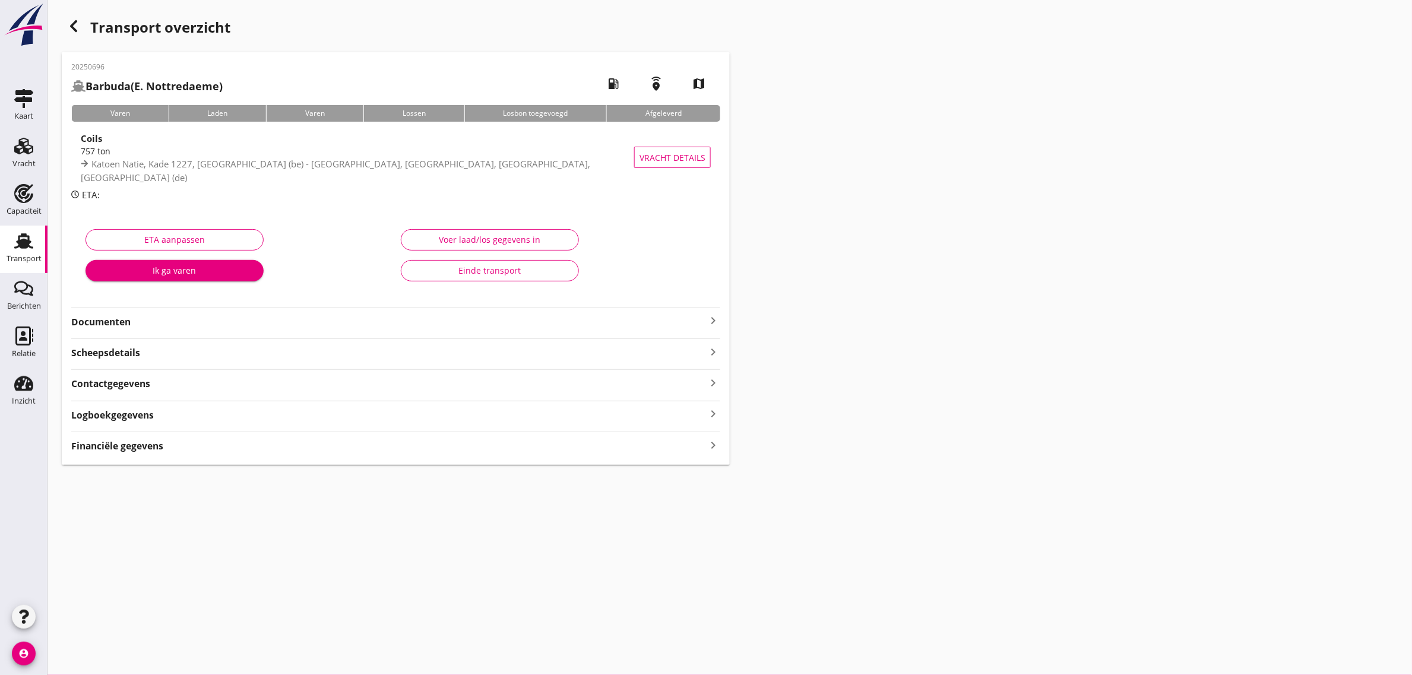
click at [126, 325] on strong "Documenten" at bounding box center [388, 322] width 635 height 14
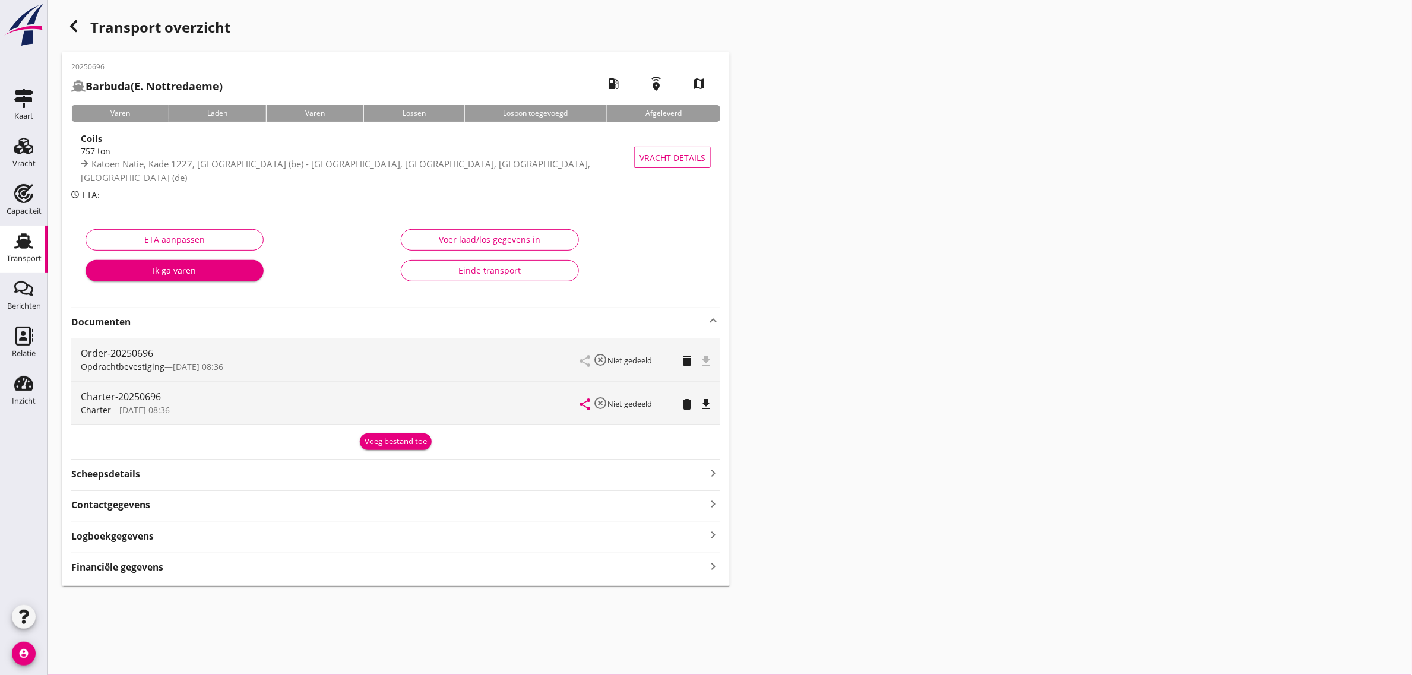
click at [707, 403] on icon "file_download" at bounding box center [706, 404] width 14 height 14
click at [770, 388] on div "Transport overzicht 20250696 Barbuda (E. Nottredaeme) local_gas_station emergen…" at bounding box center [730, 300] width 1365 height 600
click at [18, 252] on div "Transport" at bounding box center [24, 259] width 35 height 17
